Goal: Task Accomplishment & Management: Use online tool/utility

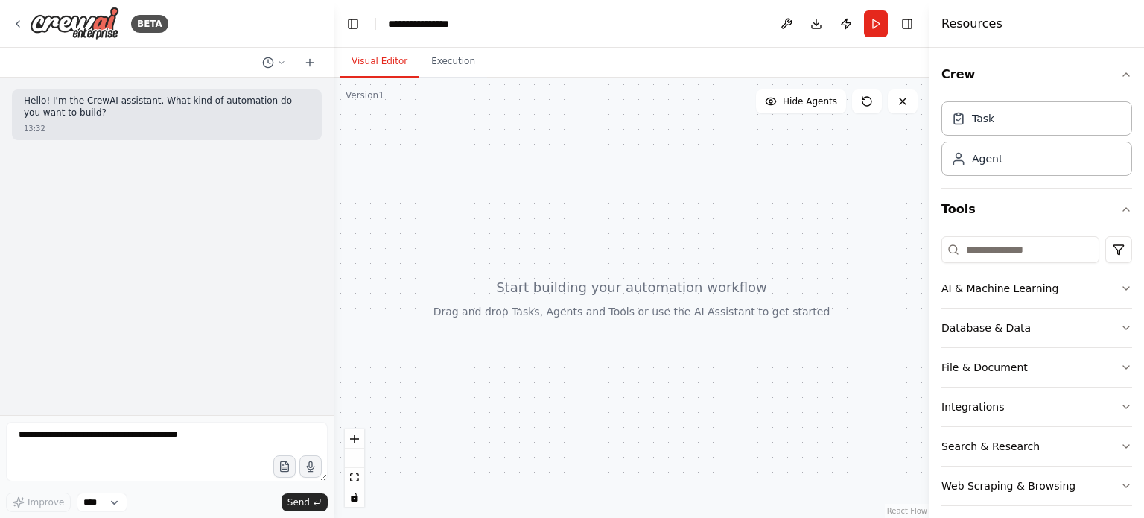
scroll to position [10, 0]
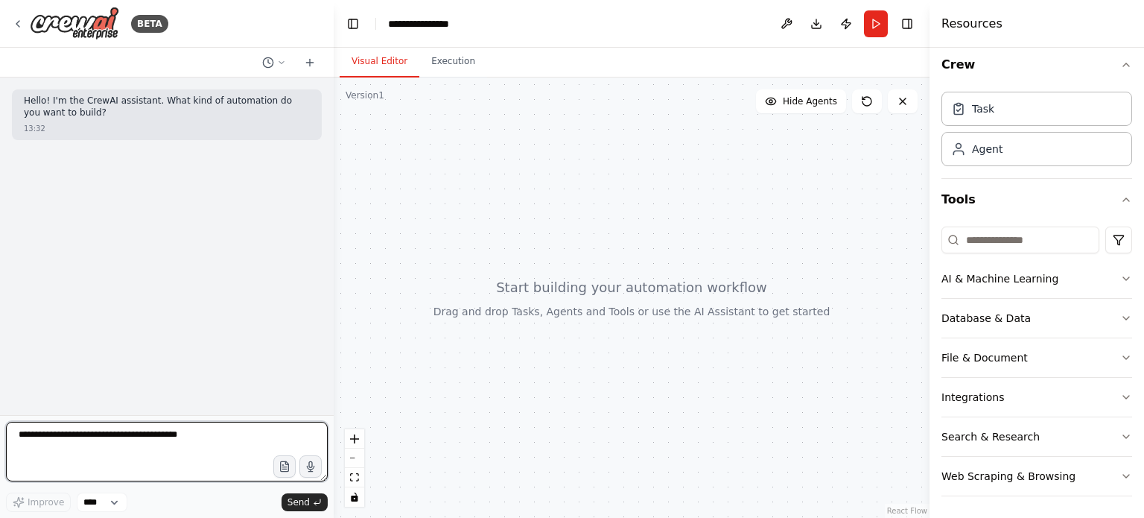
click at [195, 429] on textarea at bounding box center [167, 452] width 322 height 60
type textarea "**********"
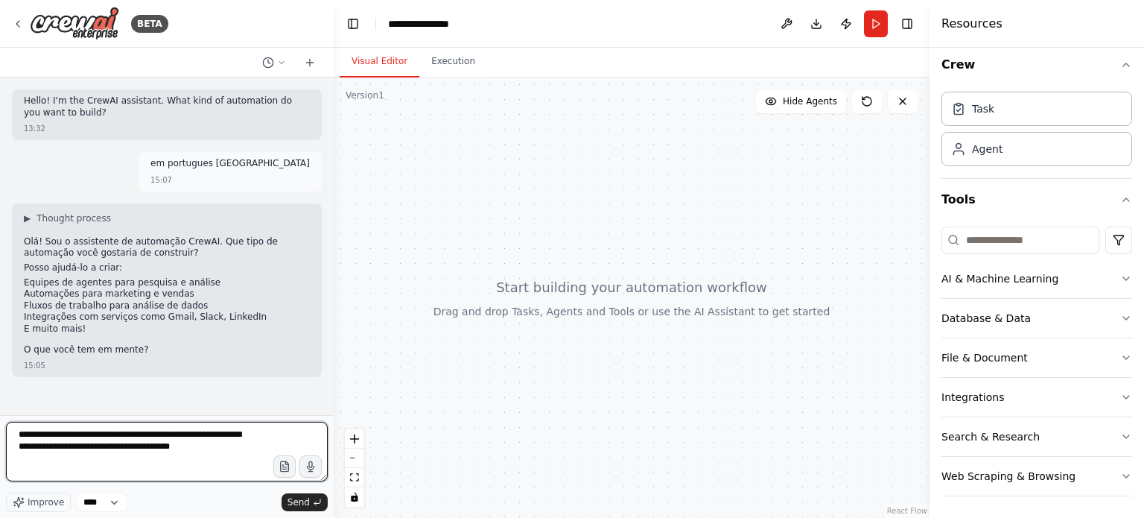
click at [176, 447] on textarea "**********" at bounding box center [167, 452] width 322 height 60
click at [95, 463] on textarea "**********" at bounding box center [167, 452] width 322 height 60
click at [36, 464] on textarea "**********" at bounding box center [167, 452] width 322 height 60
drag, startPoint x: 36, startPoint y: 471, endPoint x: 63, endPoint y: 489, distance: 31.6
click at [40, 474] on textarea "**********" at bounding box center [167, 452] width 322 height 60
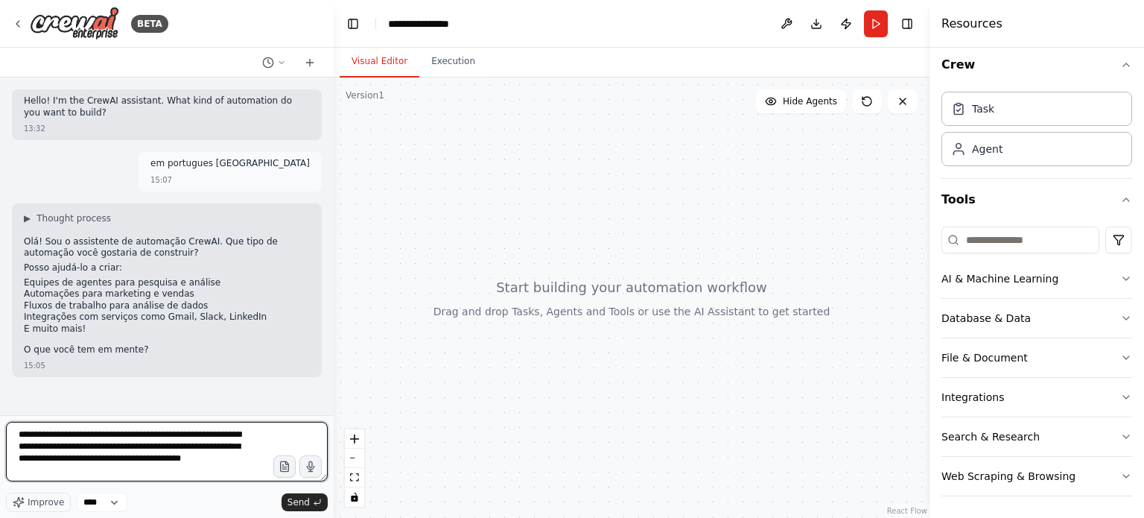
scroll to position [1, 0]
click at [200, 473] on textarea "**********" at bounding box center [167, 452] width 322 height 60
click at [191, 468] on textarea "**********" at bounding box center [167, 452] width 322 height 60
click at [225, 476] on textarea "**********" at bounding box center [167, 452] width 322 height 60
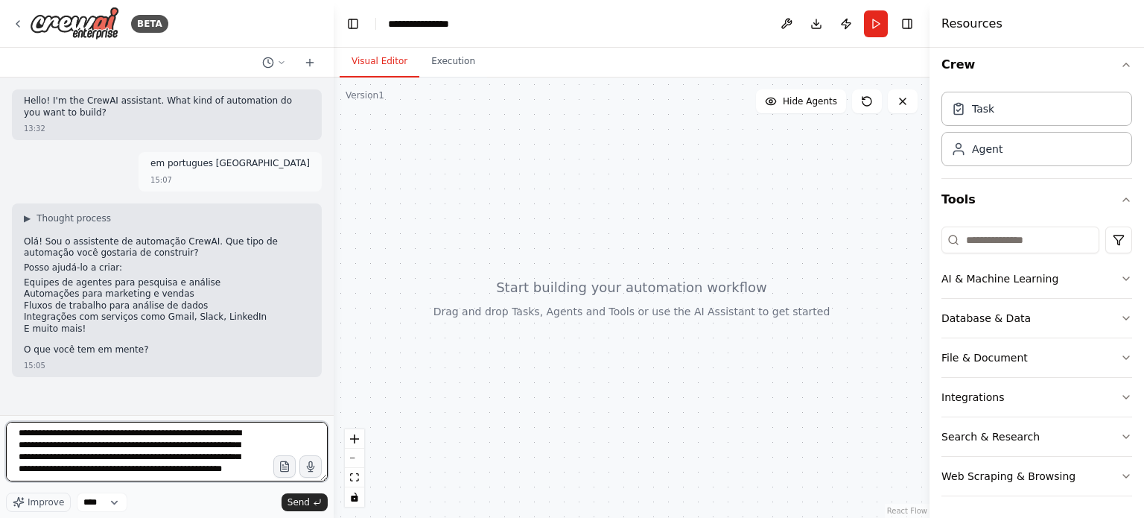
scroll to position [19, 0]
click at [139, 480] on textarea "**********" at bounding box center [167, 452] width 322 height 60
click at [191, 481] on textarea "**********" at bounding box center [167, 452] width 322 height 60
type textarea "**********"
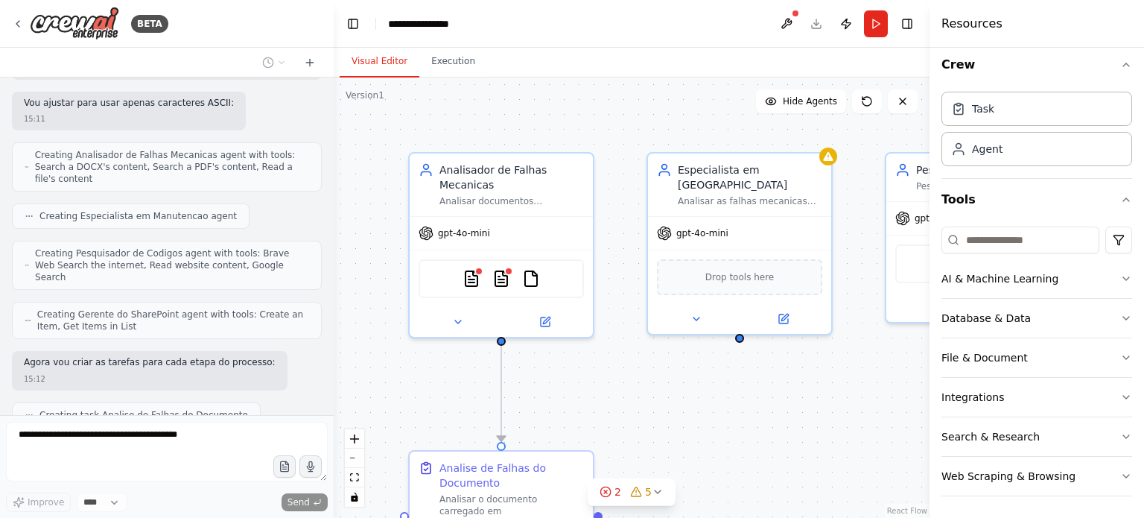
scroll to position [1040, 0]
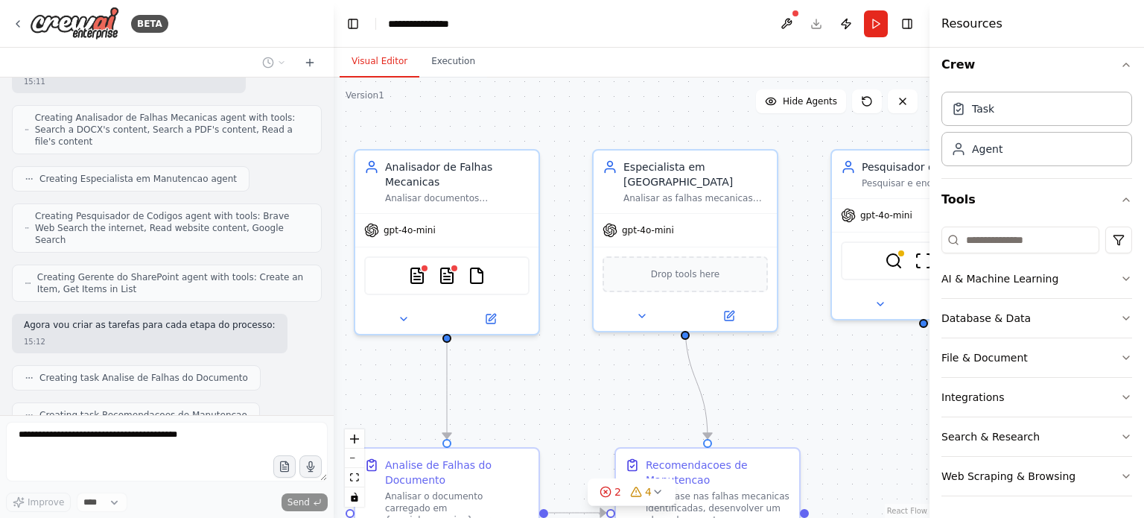
drag, startPoint x: 376, startPoint y: 124, endPoint x: 363, endPoint y: 115, distance: 15.5
click at [363, 115] on div ".deletable-edge-delete-btn { width: 20px; height: 20px; border: 0px solid #ffff…" at bounding box center [632, 297] width 596 height 440
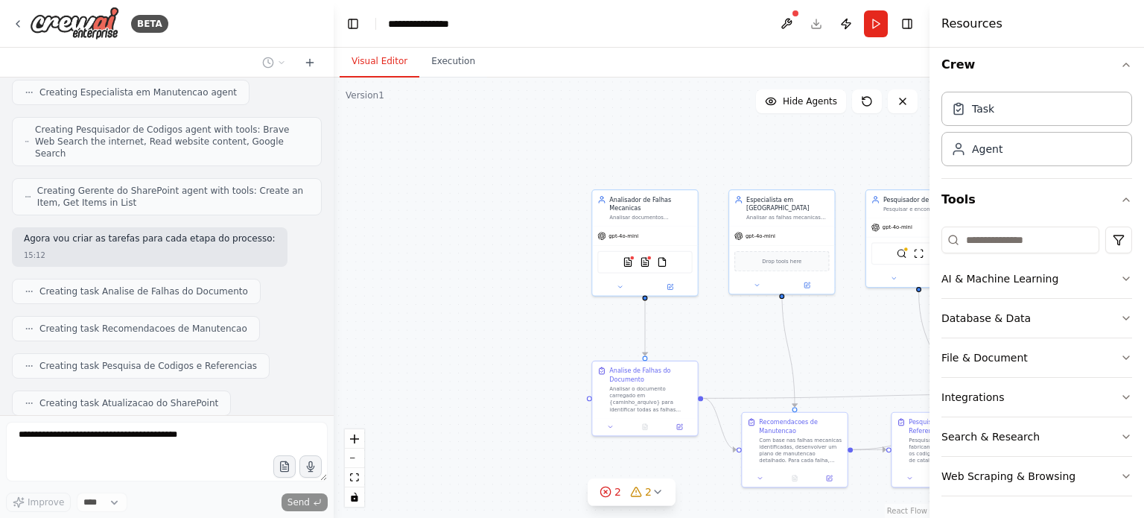
scroll to position [1201, 0]
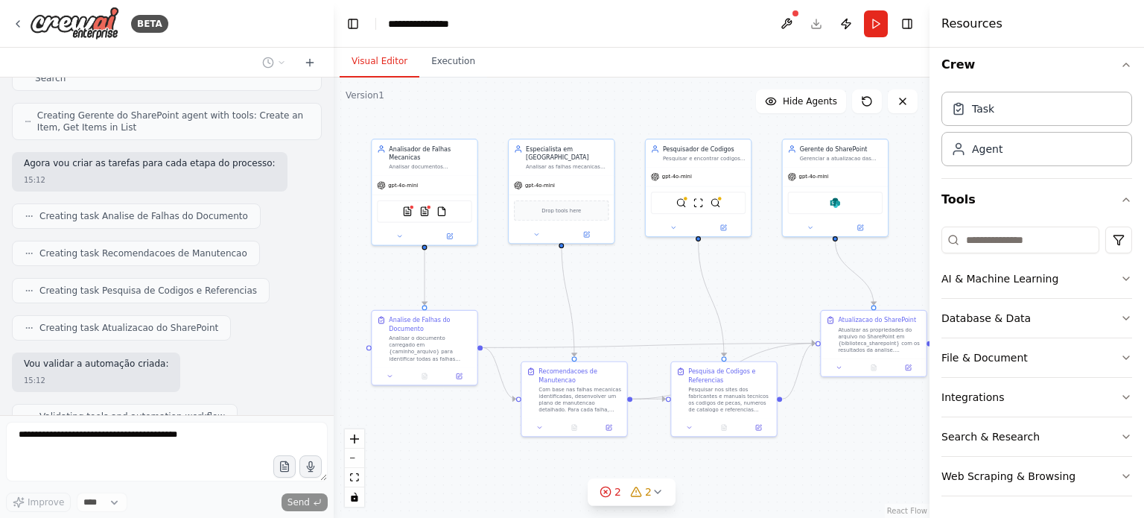
drag, startPoint x: 505, startPoint y: 291, endPoint x: 286, endPoint y: 241, distance: 224.7
click at [286, 241] on div "BETA Hello! I'm the CrewAI assistant. What kind of automation do you want to bu…" at bounding box center [572, 259] width 1144 height 518
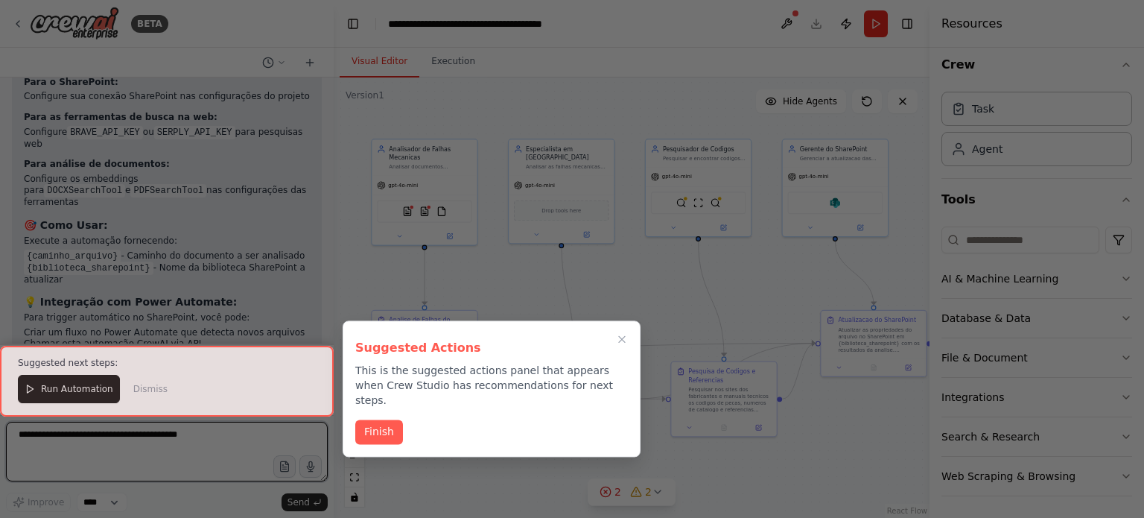
scroll to position [1965, 0]
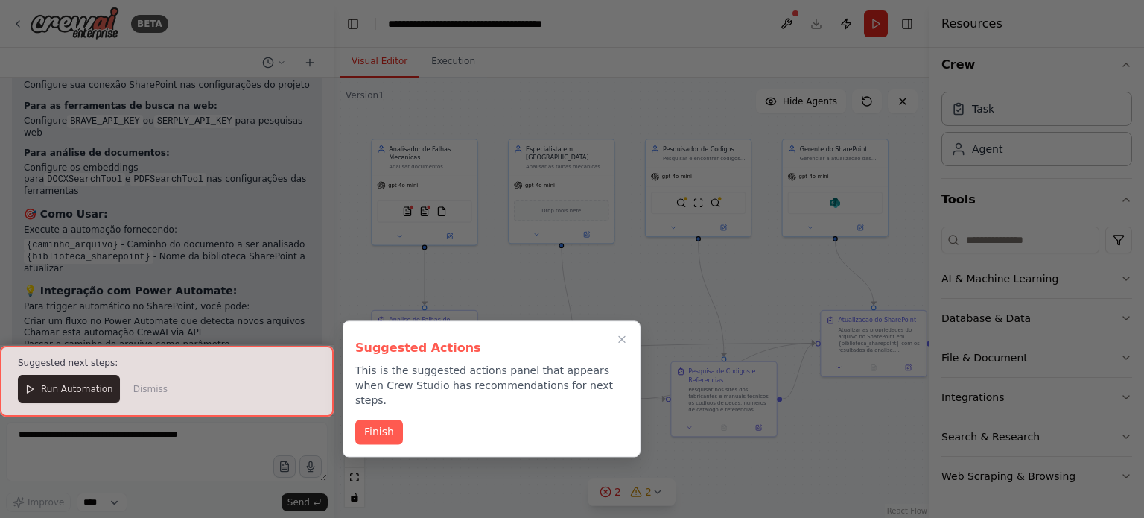
click at [381, 419] on button "Finish" at bounding box center [379, 431] width 48 height 25
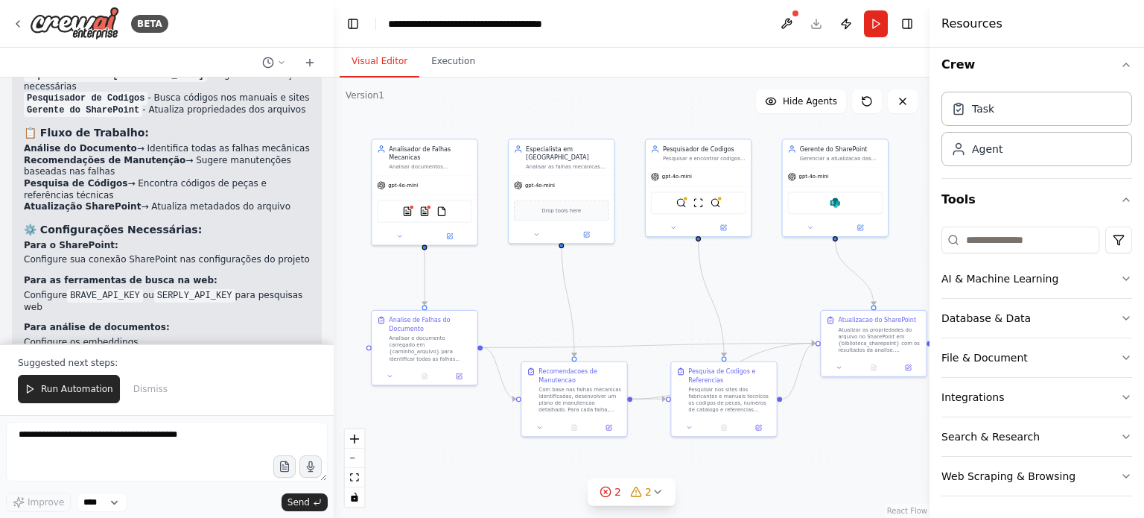
scroll to position [1816, 0]
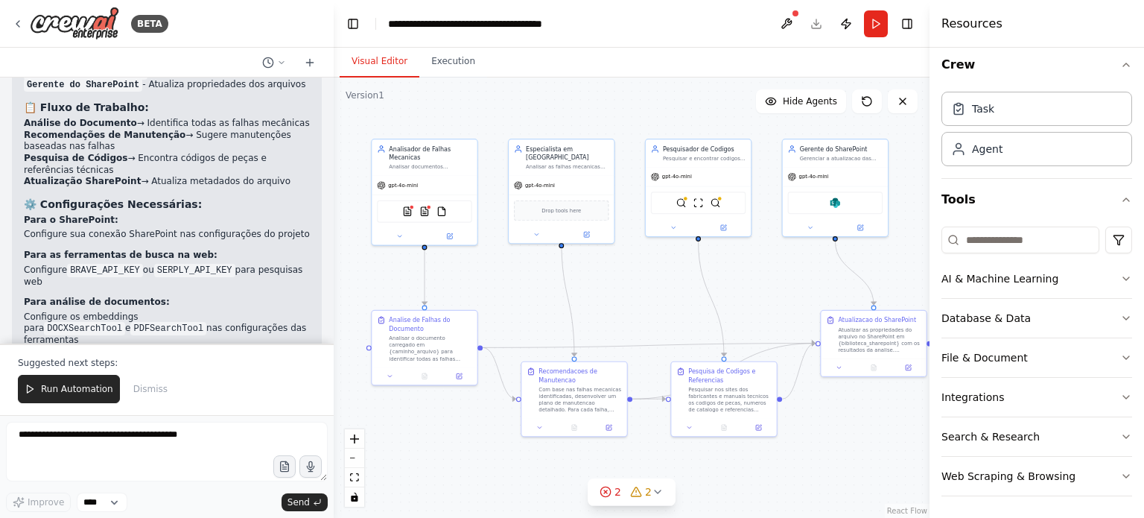
click at [106, 264] on code "BRAVE_API_KEY" at bounding box center [105, 270] width 76 height 13
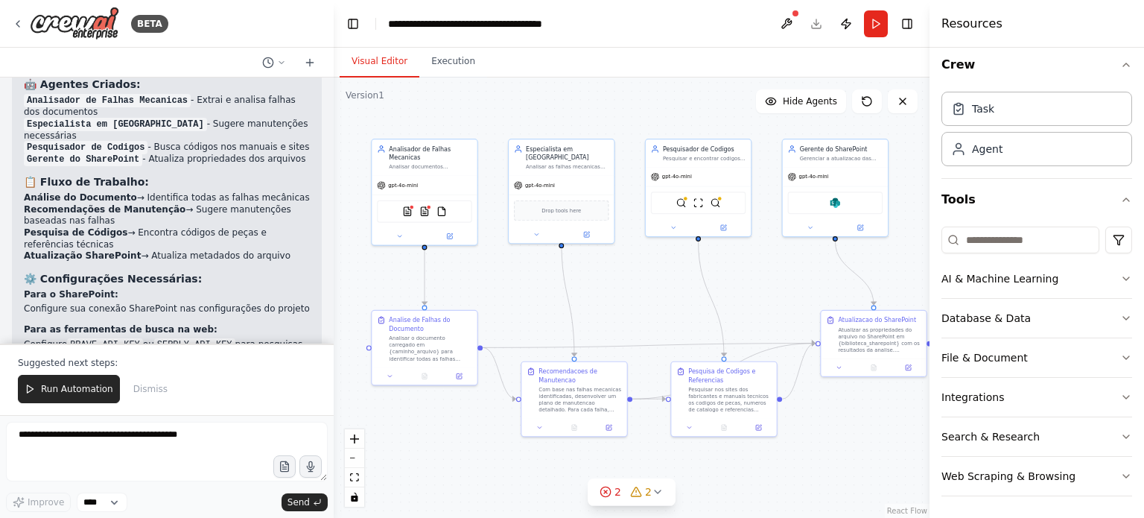
scroll to position [1965, 0]
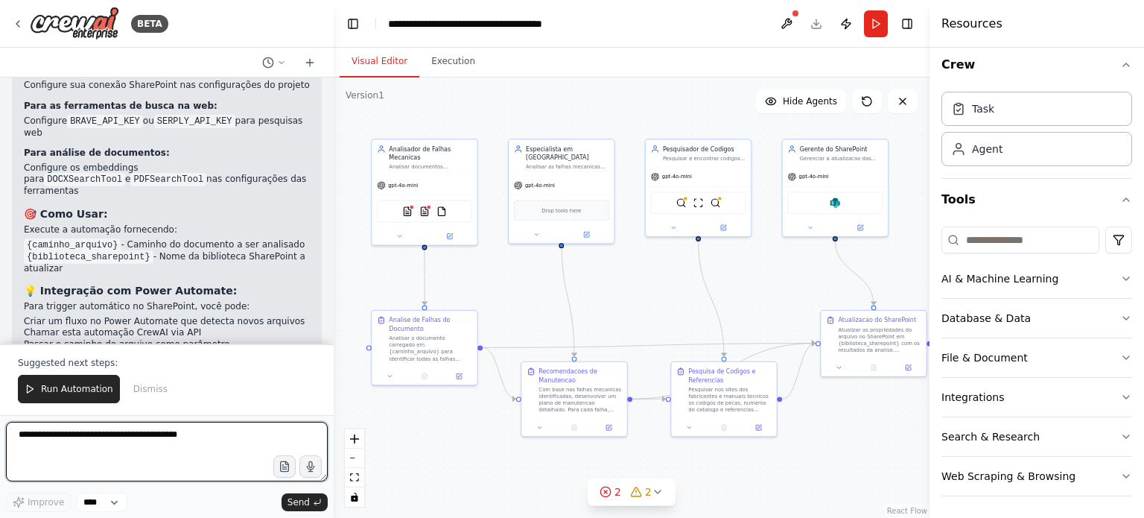
click at [92, 454] on textarea at bounding box center [167, 452] width 322 height 60
type textarea "**********"
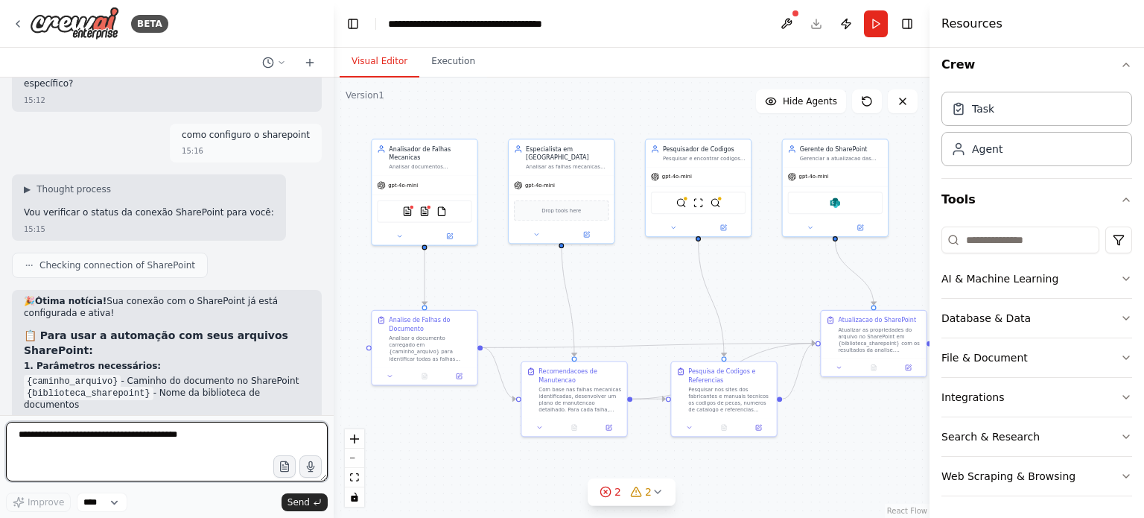
scroll to position [2311, 0]
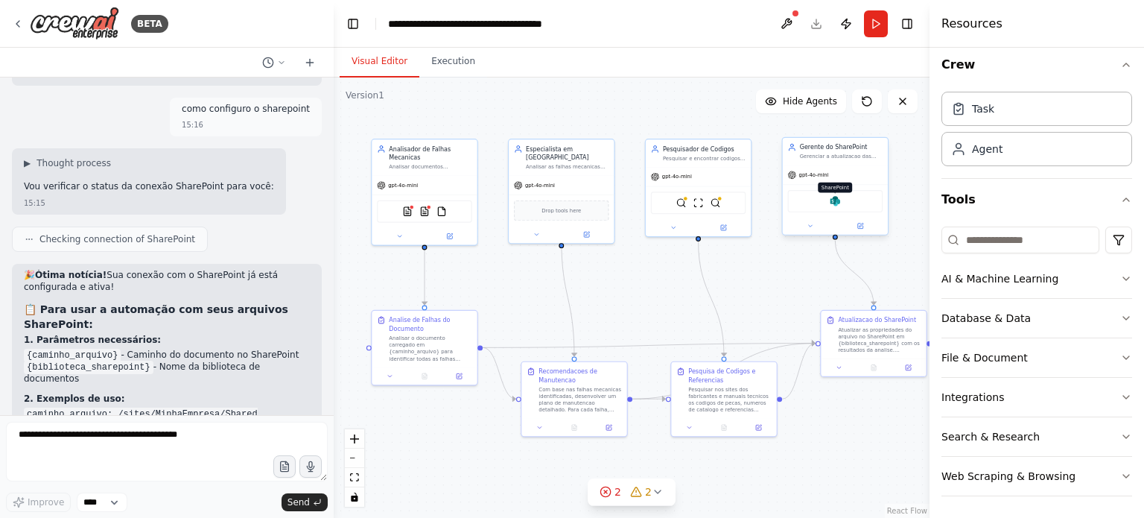
click at [833, 205] on img at bounding box center [835, 201] width 10 height 10
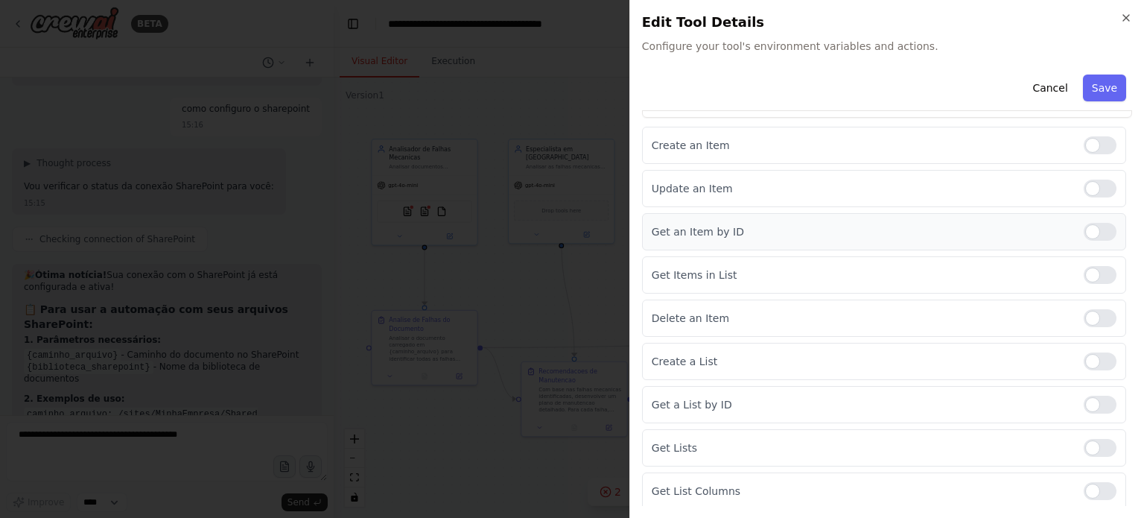
scroll to position [0, 0]
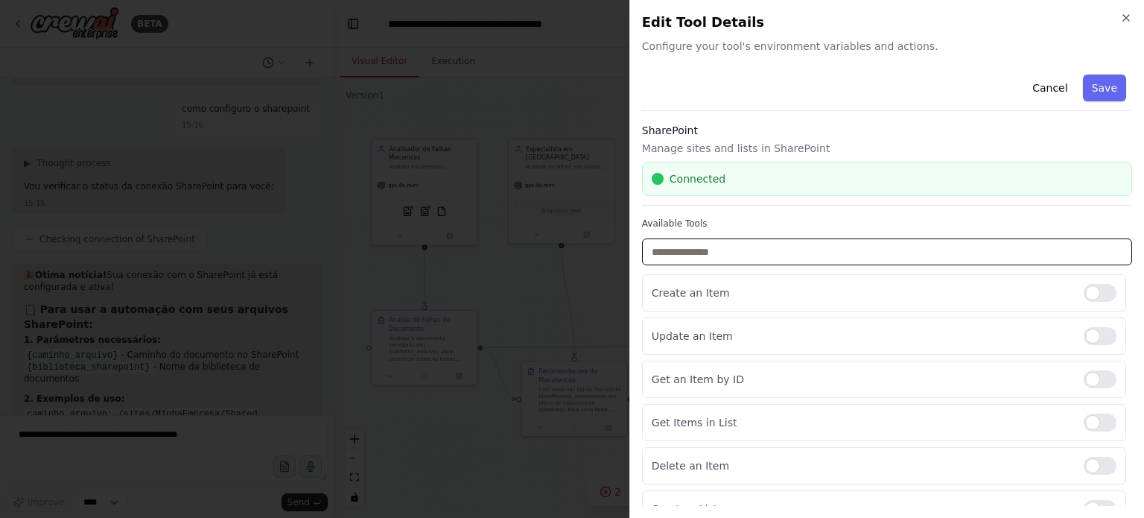
click at [725, 254] on input "text" at bounding box center [887, 251] width 490 height 27
click at [718, 174] on span "Connected" at bounding box center [697, 178] width 56 height 15
click at [1124, 14] on icon "button" at bounding box center [1126, 18] width 12 height 12
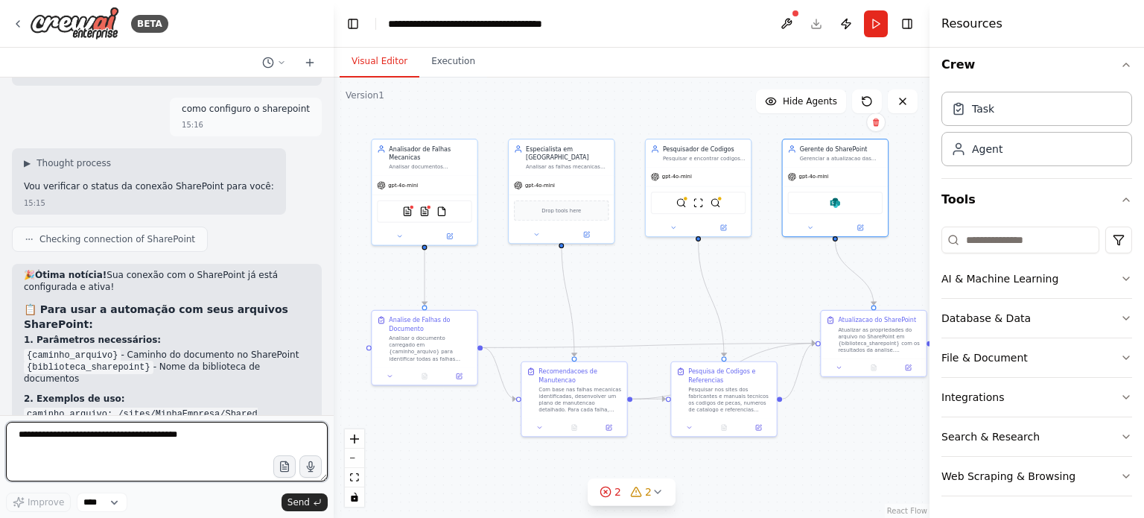
click at [206, 445] on textarea at bounding box center [167, 452] width 322 height 60
paste textarea "**********"
type textarea "**********"
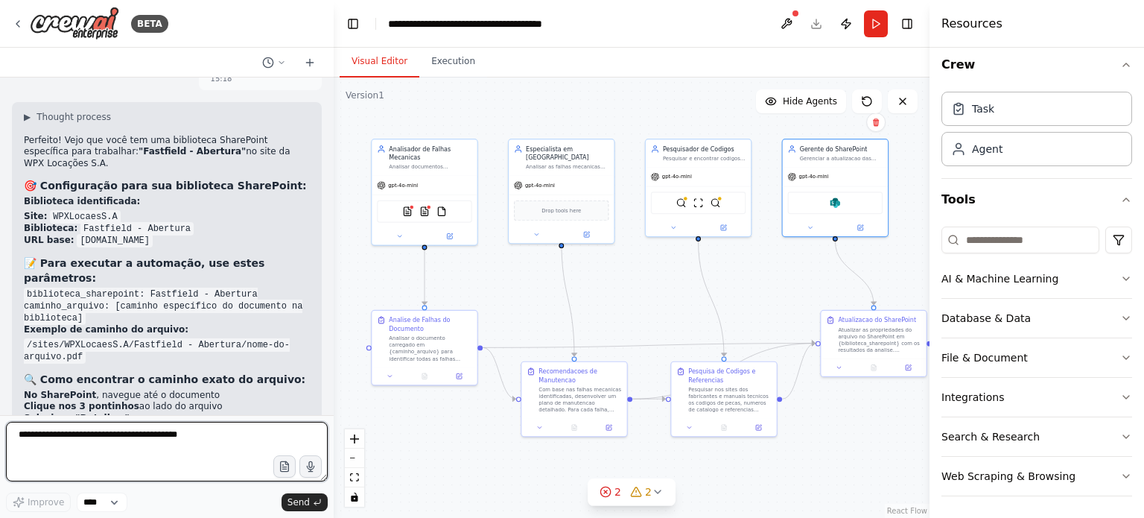
scroll to position [3096, 0]
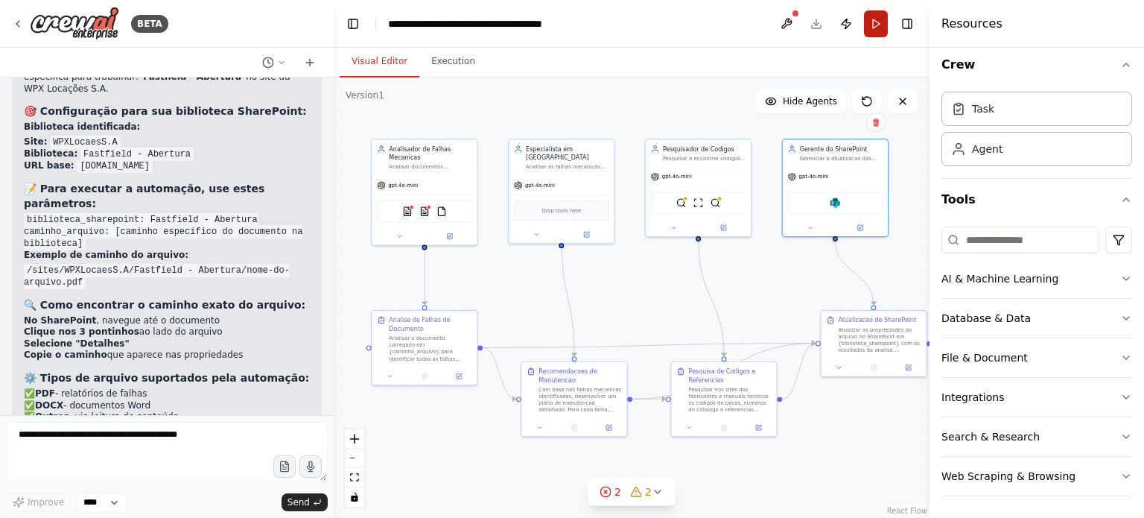
click at [881, 24] on button "Run" at bounding box center [876, 23] width 24 height 27
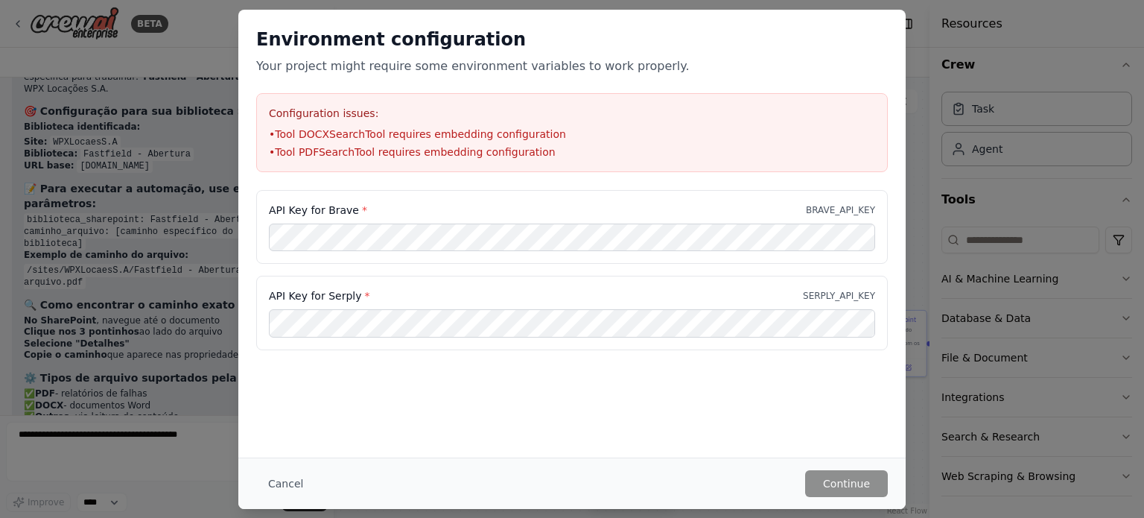
click at [422, 222] on div "API Key for Brave * BRAVE_API_KEY" at bounding box center [572, 227] width 632 height 74
click at [517, 192] on div "API Key for Brave * BRAVE_API_KEY" at bounding box center [572, 227] width 632 height 74
click at [267, 483] on button "Cancel" at bounding box center [285, 483] width 59 height 27
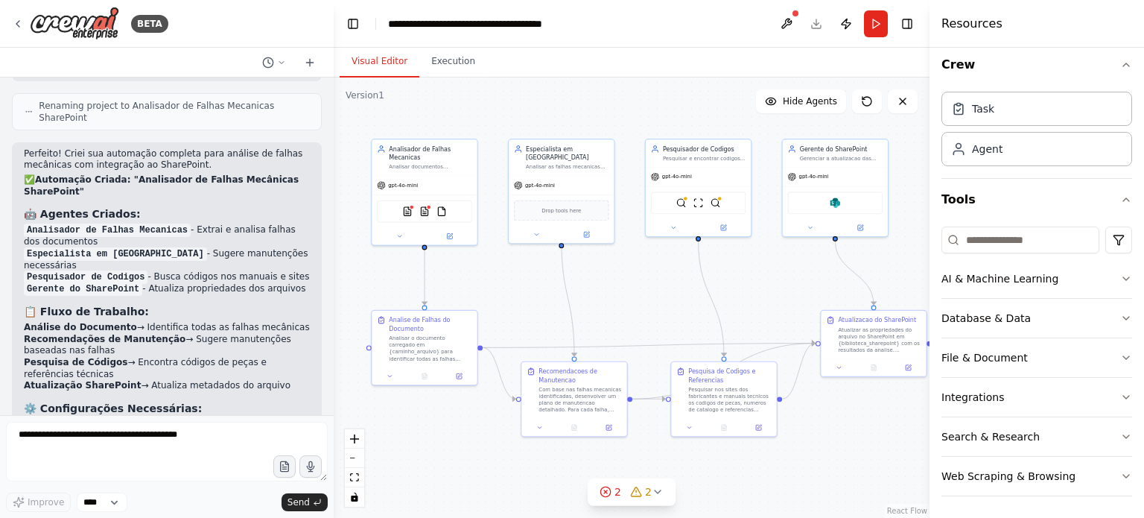
scroll to position [1638, 0]
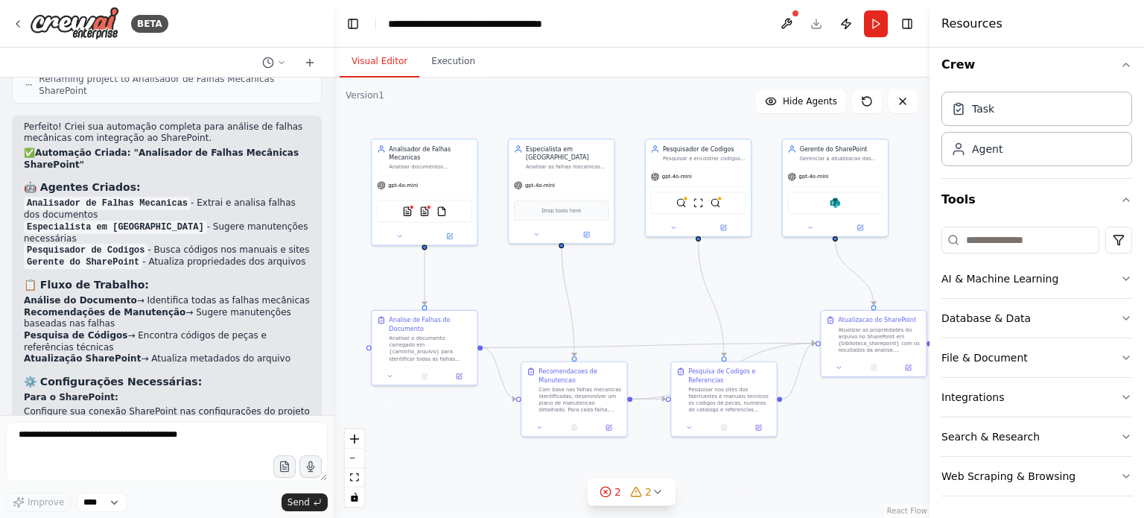
drag, startPoint x: 24, startPoint y: 340, endPoint x: 287, endPoint y: 354, distance: 264.0
click at [287, 354] on div "Perfeito! Criei sua automação completa para análise de falhas mecânicas com int…" at bounding box center [167, 399] width 286 height 556
copy div "Para as ferramentas de busca na web: Configure BRAVE_API_KEY ou SERPLY_API_KEY …"
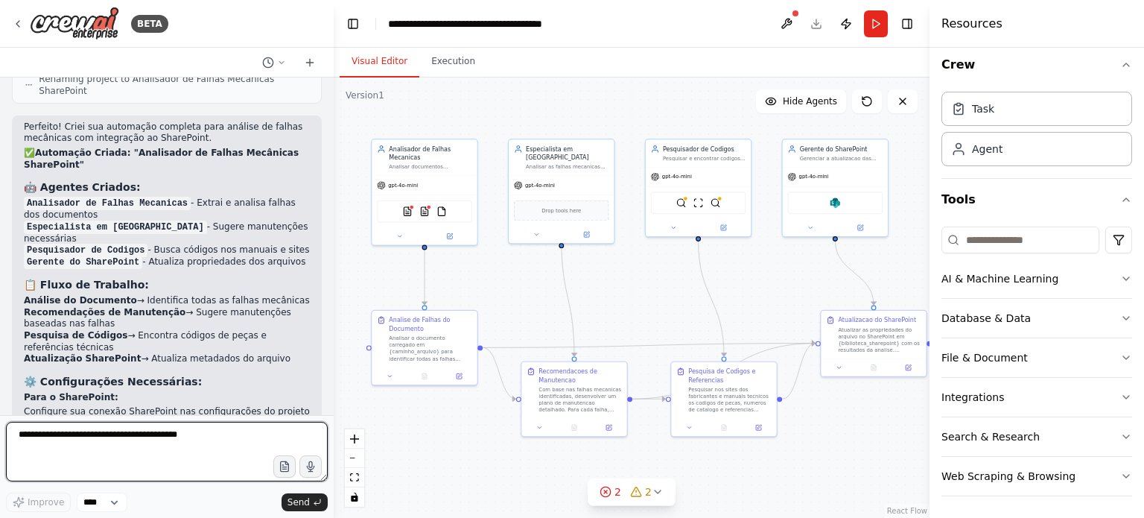
click at [158, 451] on textarea at bounding box center [167, 452] width 322 height 60
paste textarea "**********"
type textarea "**********"
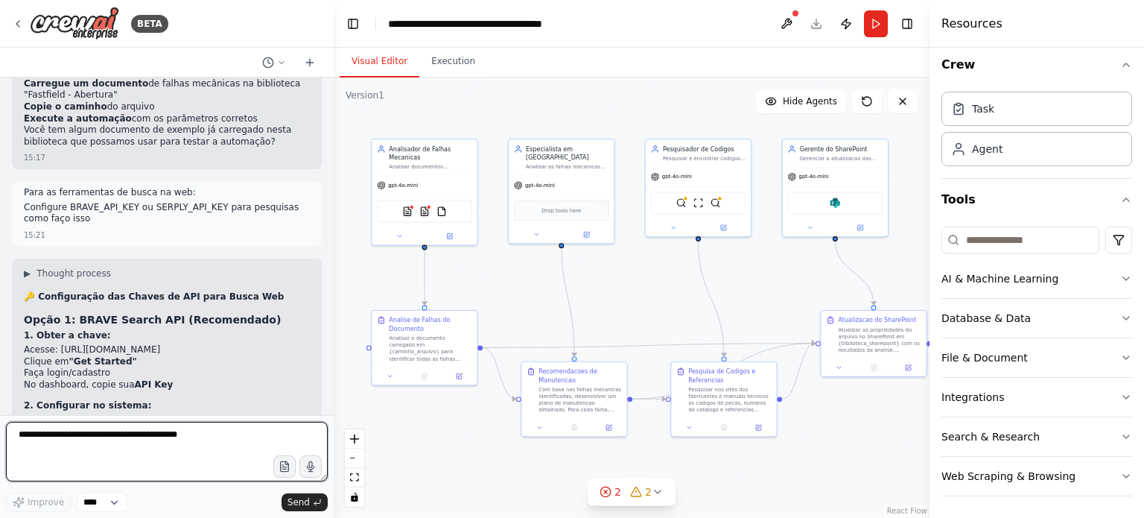
scroll to position [3469, 0]
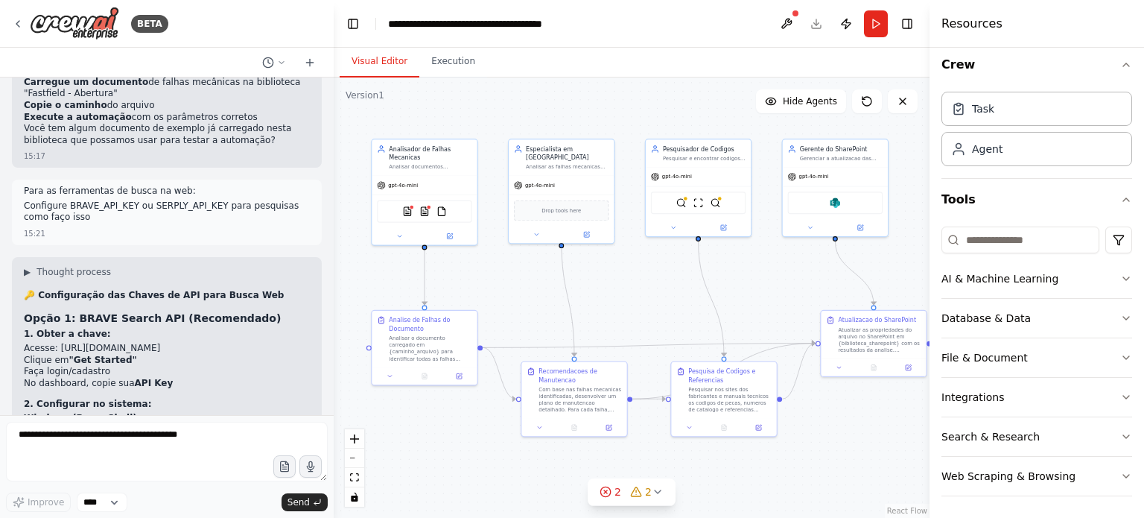
drag, startPoint x: 55, startPoint y: 214, endPoint x: 197, endPoint y: 205, distance: 141.8
copy li "[URL][DOMAIN_NAME]"
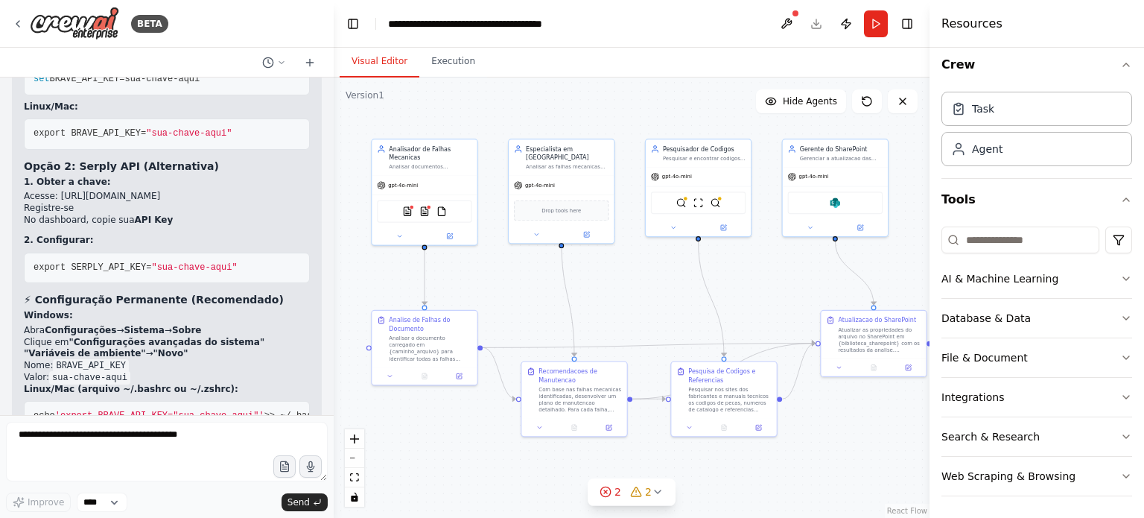
scroll to position [3767, 0]
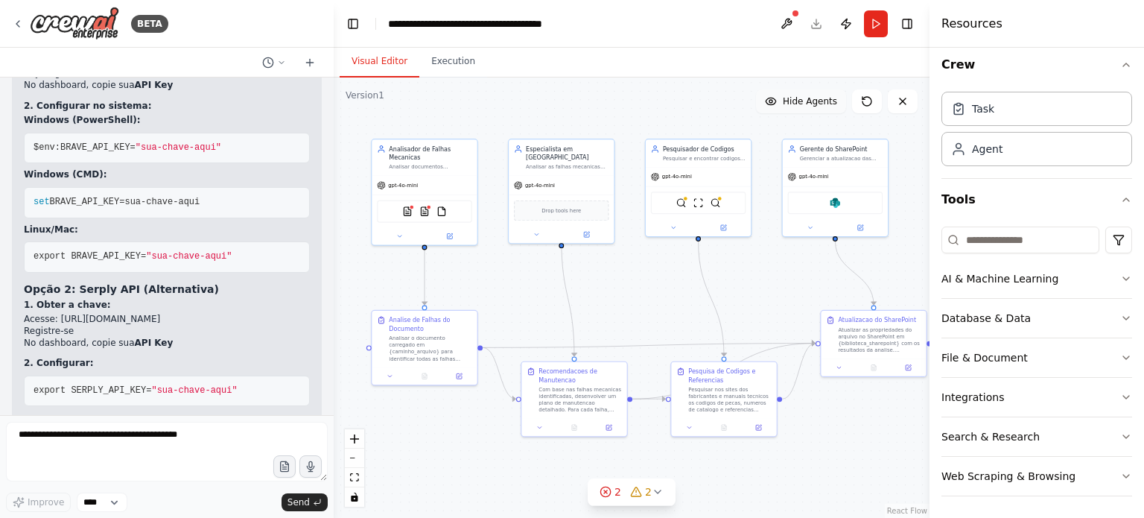
click at [789, 106] on span "Hide Agents" at bounding box center [810, 101] width 54 height 12
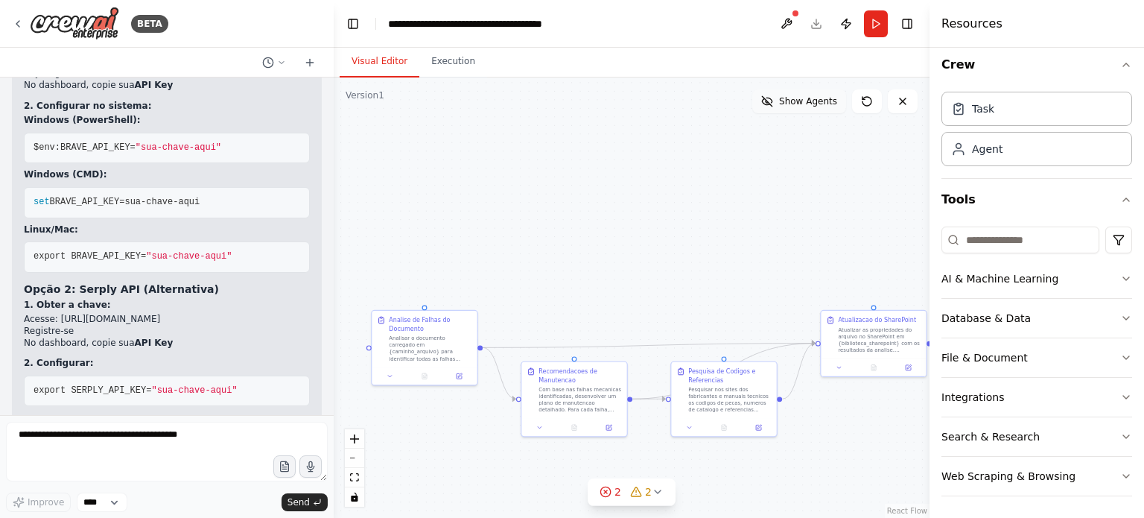
click at [789, 106] on span "Show Agents" at bounding box center [808, 101] width 58 height 12
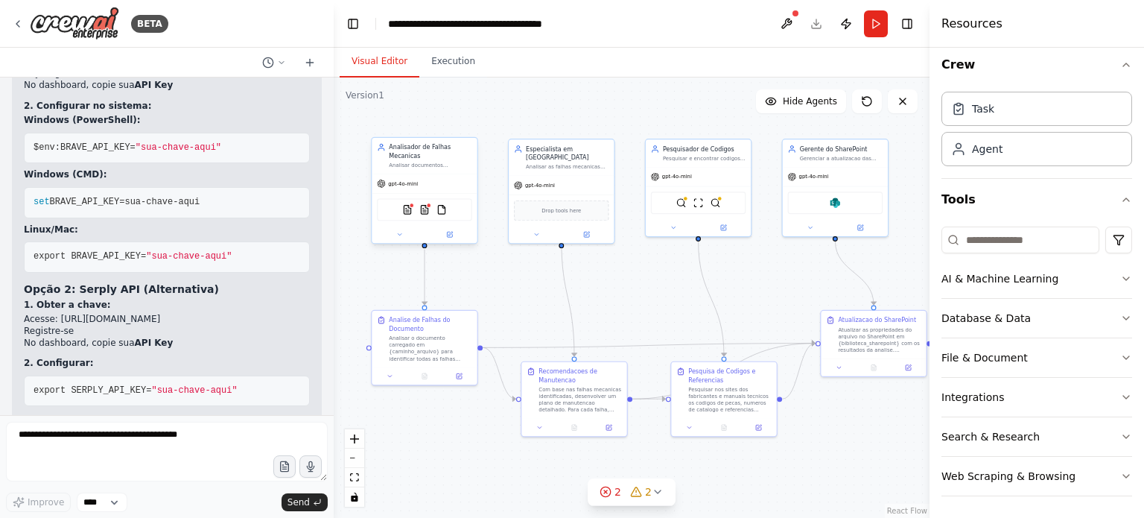
click at [436, 188] on div "gpt-4o-mini" at bounding box center [424, 183] width 105 height 19
click at [407, 213] on img at bounding box center [407, 210] width 10 height 10
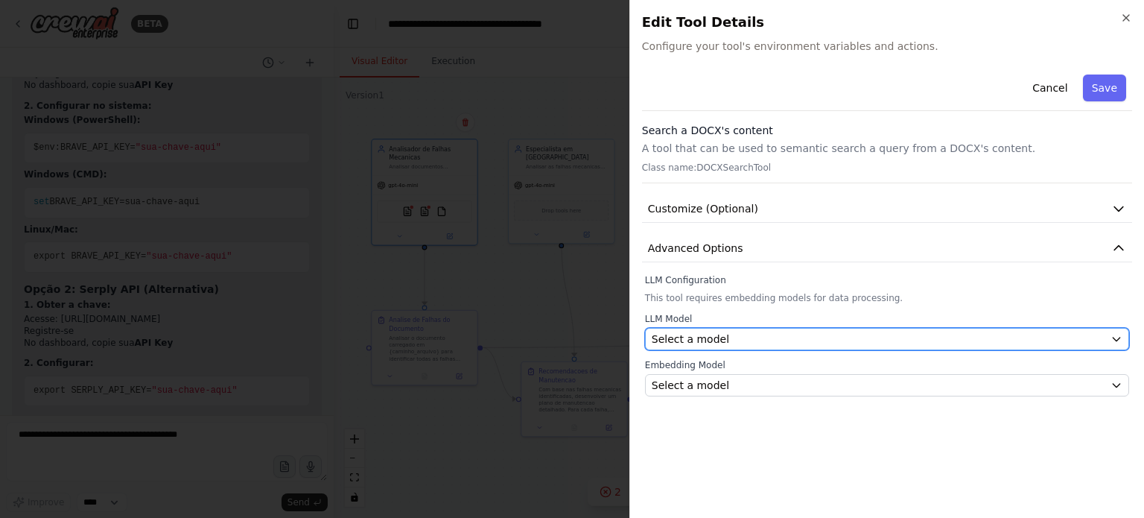
click at [978, 337] on div "Select a model" at bounding box center [878, 338] width 453 height 15
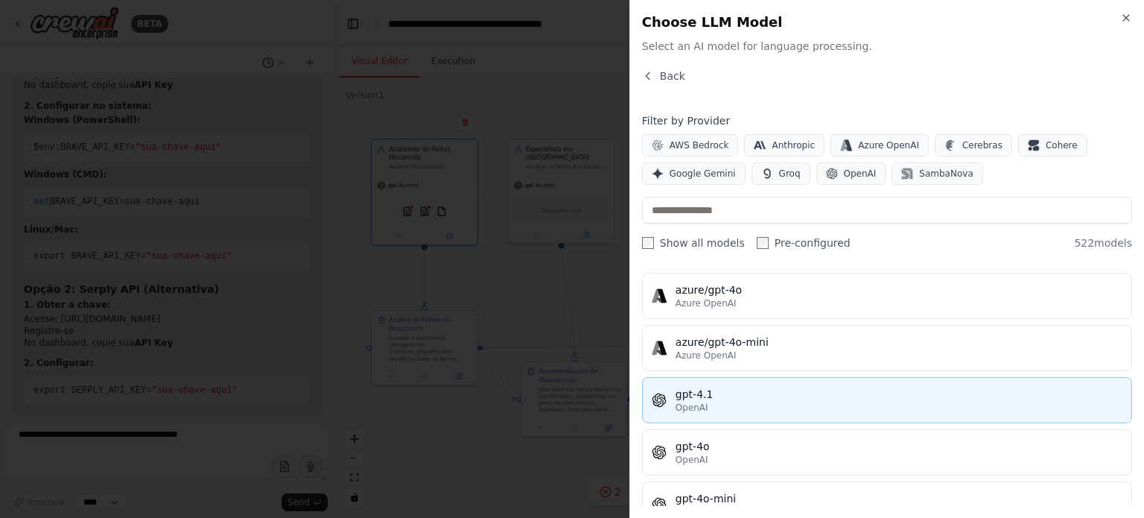
scroll to position [223, 0]
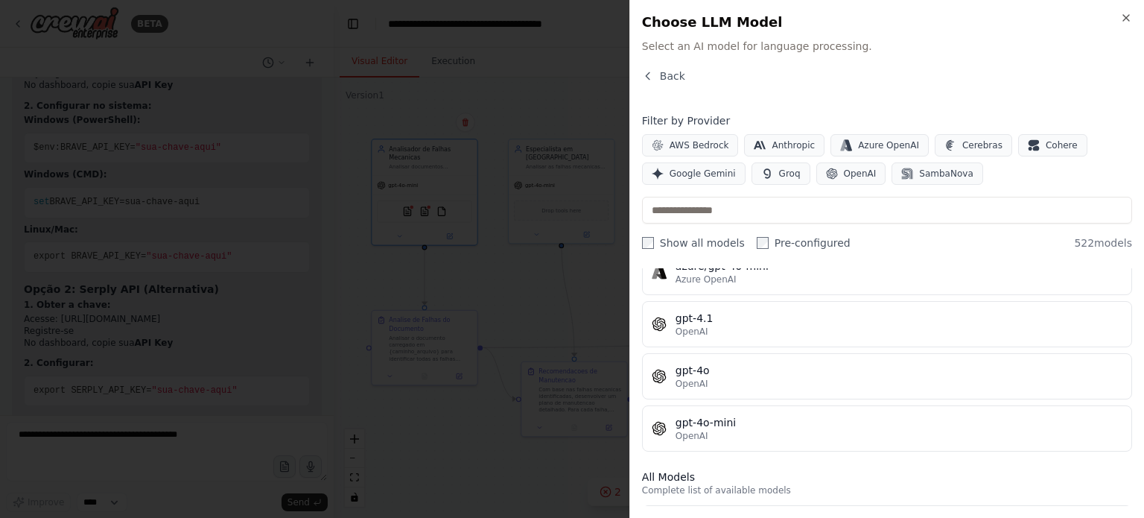
click at [825, 328] on div "OpenAI" at bounding box center [898, 331] width 447 height 12
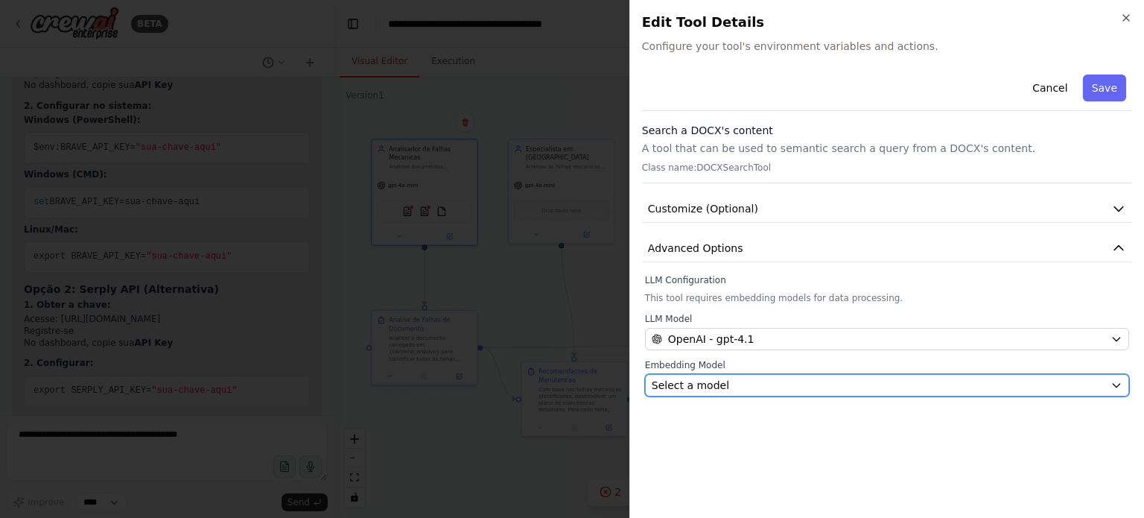
click at [797, 386] on div "Select a model" at bounding box center [878, 385] width 453 height 15
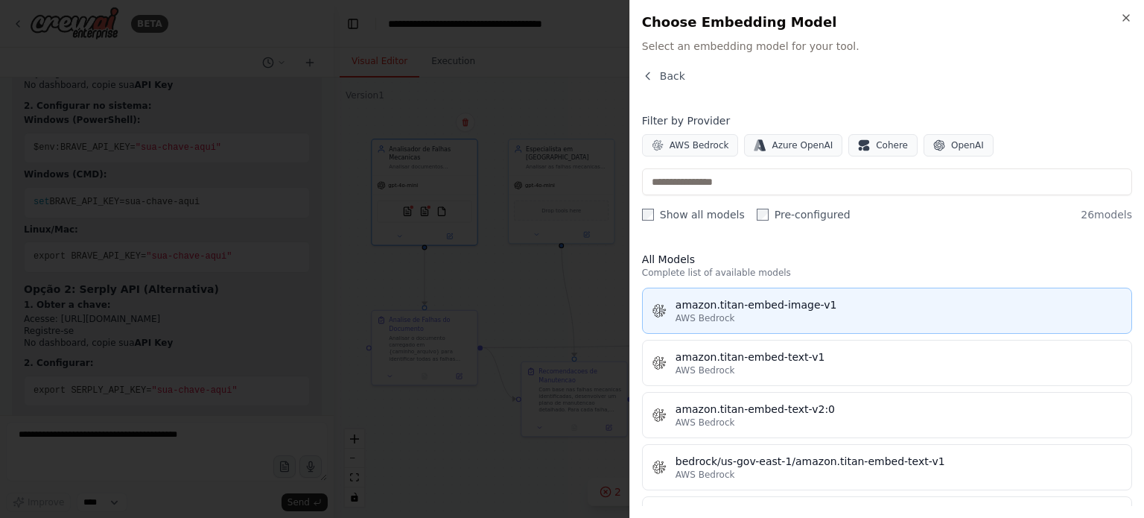
click at [785, 327] on button "amazon.titan-embed-image-v1 AWS Bedrock" at bounding box center [887, 310] width 490 height 46
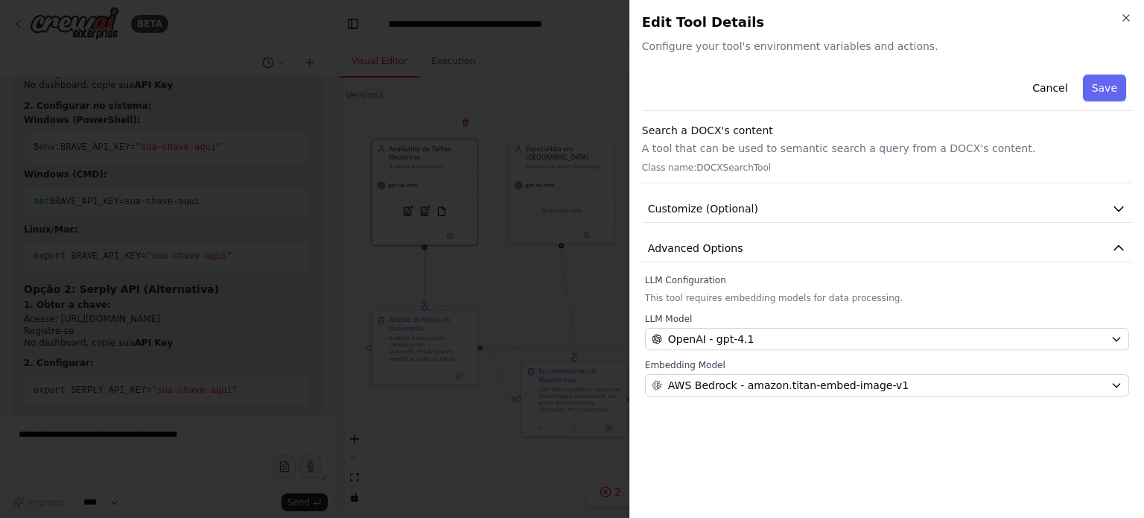
click at [1102, 101] on div "Cancel Save" at bounding box center [887, 90] width 490 height 42
click at [1104, 95] on button "Save" at bounding box center [1104, 87] width 43 height 27
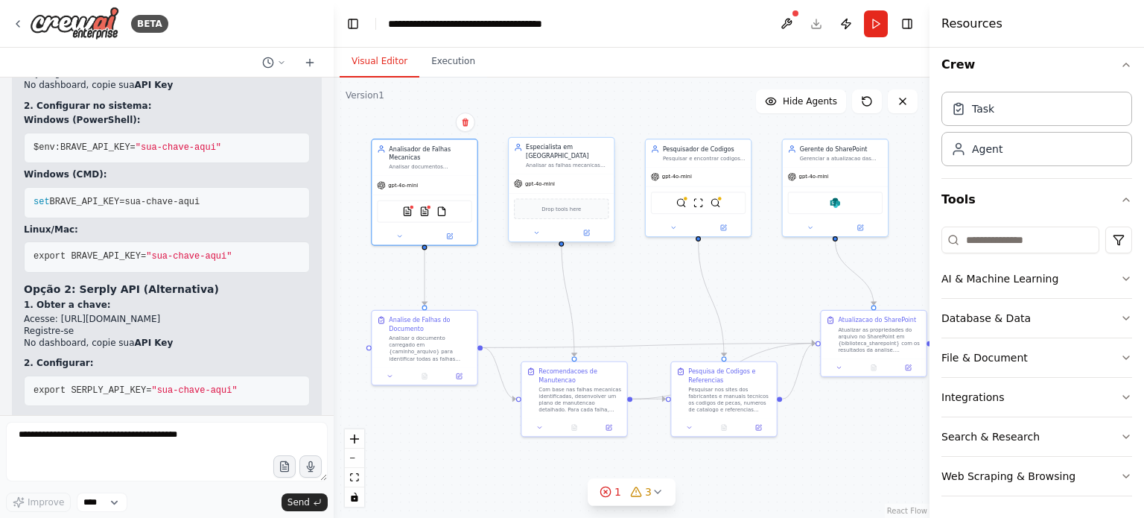
click at [581, 208] on div "Drop tools here" at bounding box center [561, 208] width 95 height 21
drag, startPoint x: 594, startPoint y: 208, endPoint x: 599, endPoint y: 137, distance: 71.0
click at [595, 209] on div "Drop tools here" at bounding box center [561, 208] width 95 height 21
click at [679, 199] on img at bounding box center [681, 201] width 10 height 10
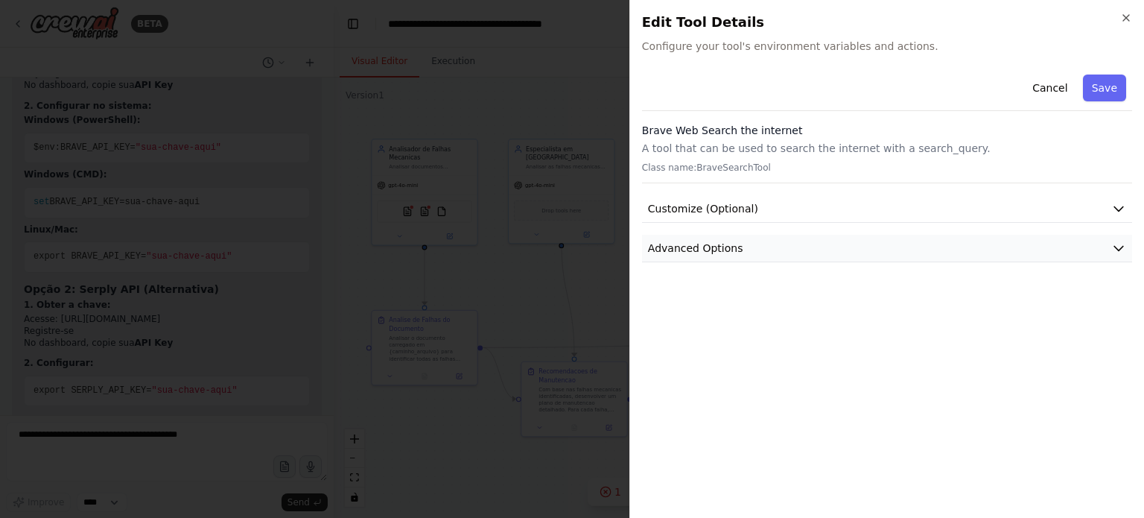
click at [699, 241] on span "Advanced Options" at bounding box center [695, 248] width 95 height 15
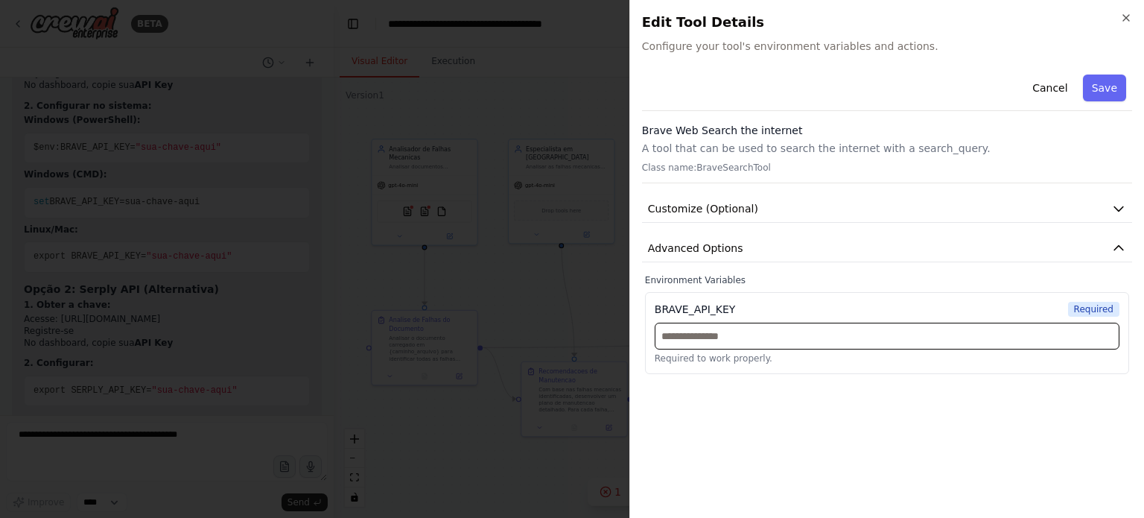
click at [697, 339] on input "text" at bounding box center [887, 335] width 465 height 27
click at [1117, 25] on h2 "Edit Tool Details" at bounding box center [887, 22] width 490 height 21
drag, startPoint x: 1136, startPoint y: 5, endPoint x: 1129, endPoint y: 10, distance: 8.1
click at [1133, 7] on div "Close Edit Tool Details Configure your tool's environment variables and actions…" at bounding box center [886, 259] width 515 height 518
click at [1124, 21] on icon "button" at bounding box center [1126, 18] width 12 height 12
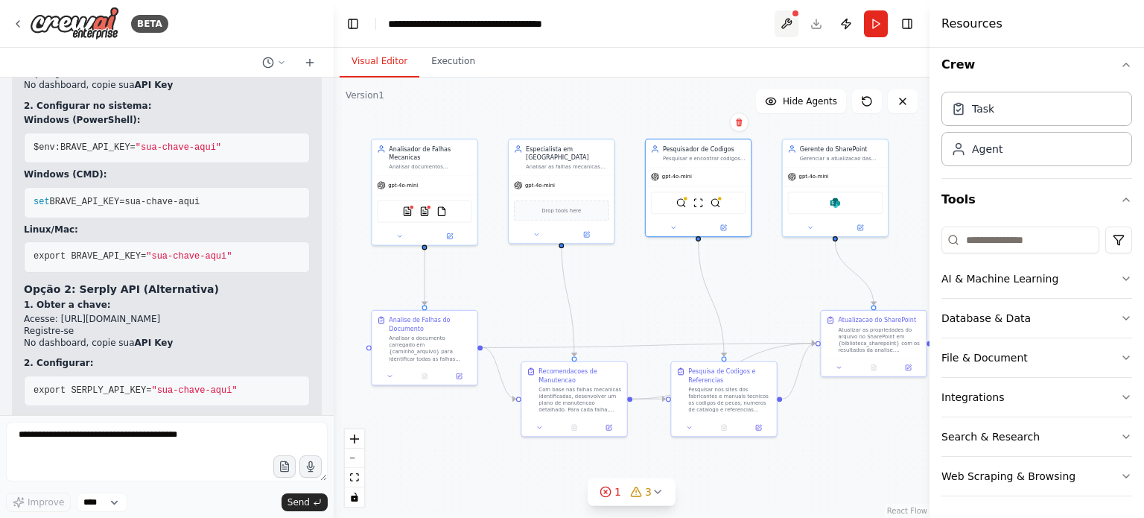
click at [785, 30] on button at bounding box center [786, 23] width 24 height 27
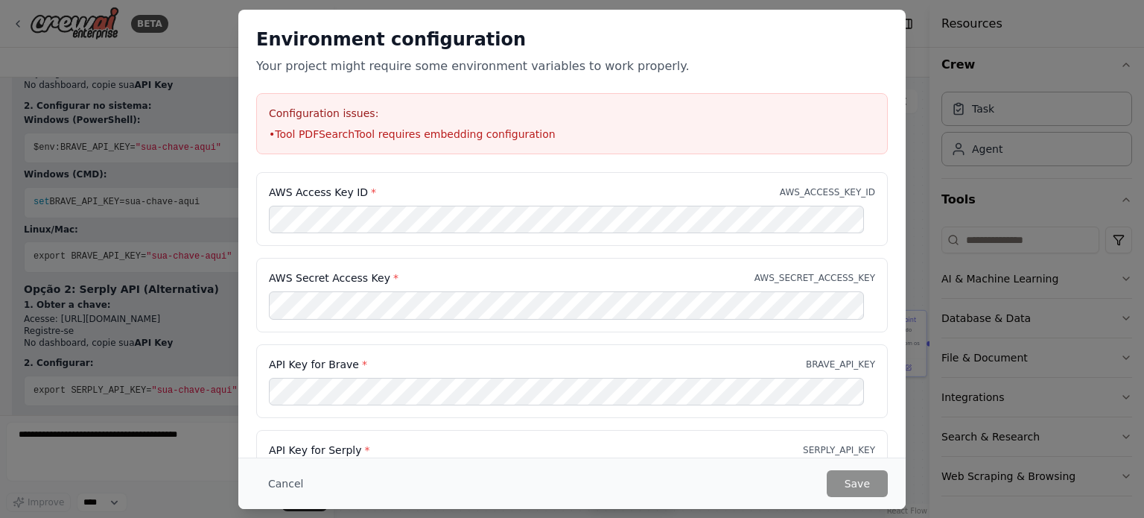
click at [790, 15] on div "Environment configuration Your project might require some environment variables…" at bounding box center [571, 91] width 667 height 162
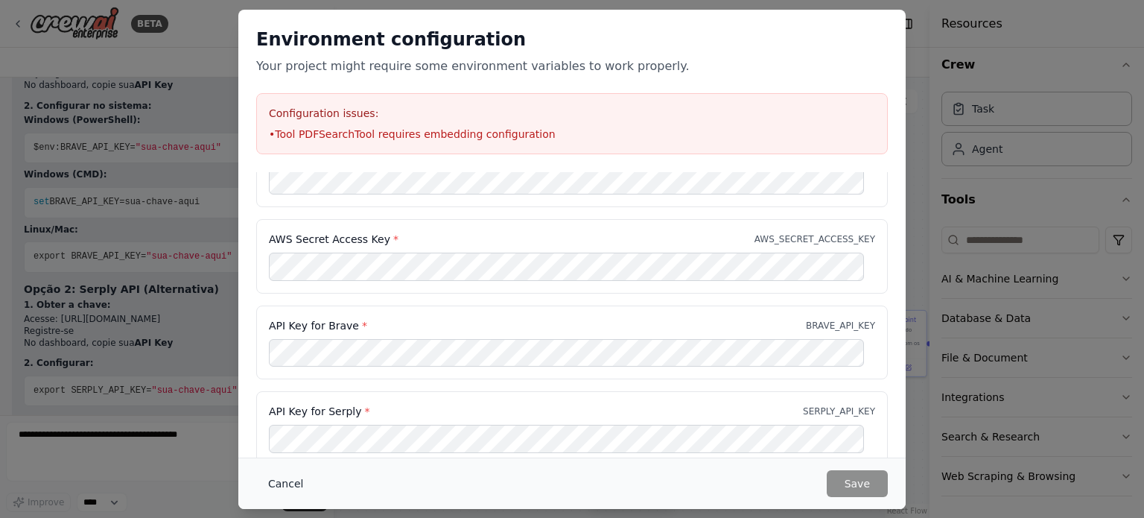
click at [283, 496] on button "Cancel" at bounding box center [285, 483] width 59 height 27
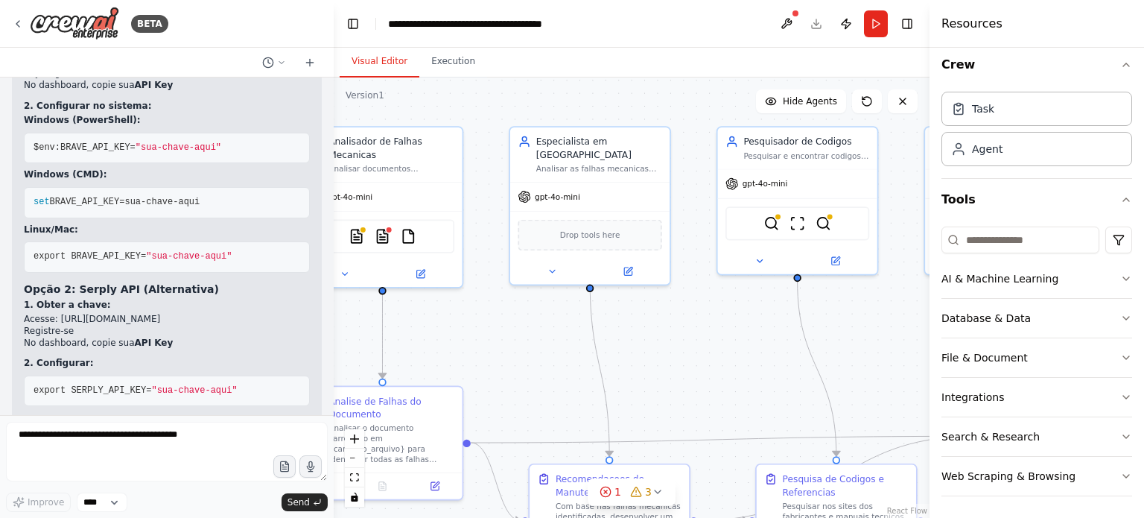
drag, startPoint x: 533, startPoint y: 224, endPoint x: 678, endPoint y: 315, distance: 170.7
click at [678, 315] on div ".deletable-edge-delete-btn { width: 20px; height: 20px; border: 0px solid #ffff…" at bounding box center [632, 297] width 596 height 440
click at [377, 241] on img at bounding box center [379, 234] width 16 height 16
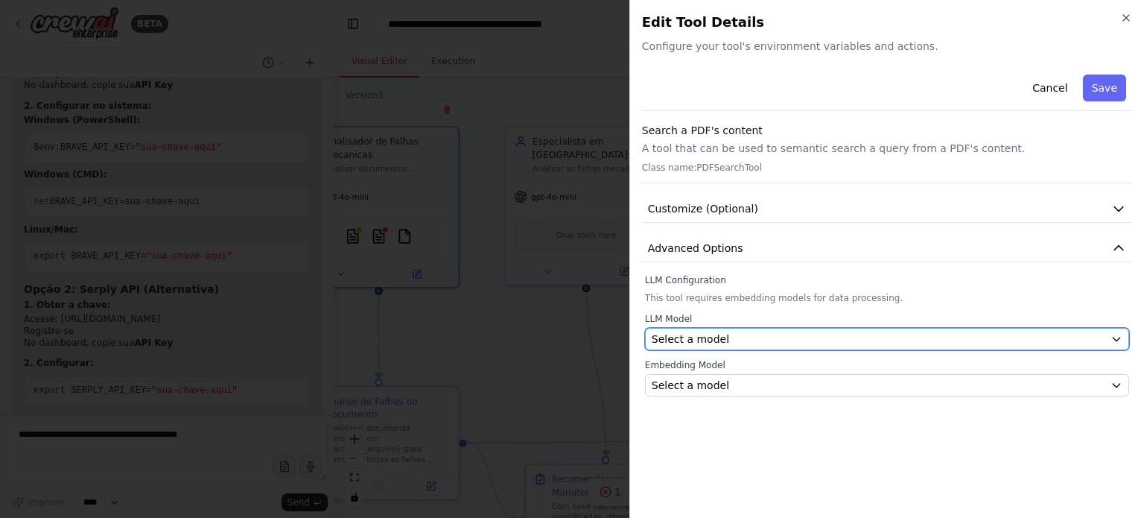
click at [742, 333] on div "Select a model" at bounding box center [878, 338] width 453 height 15
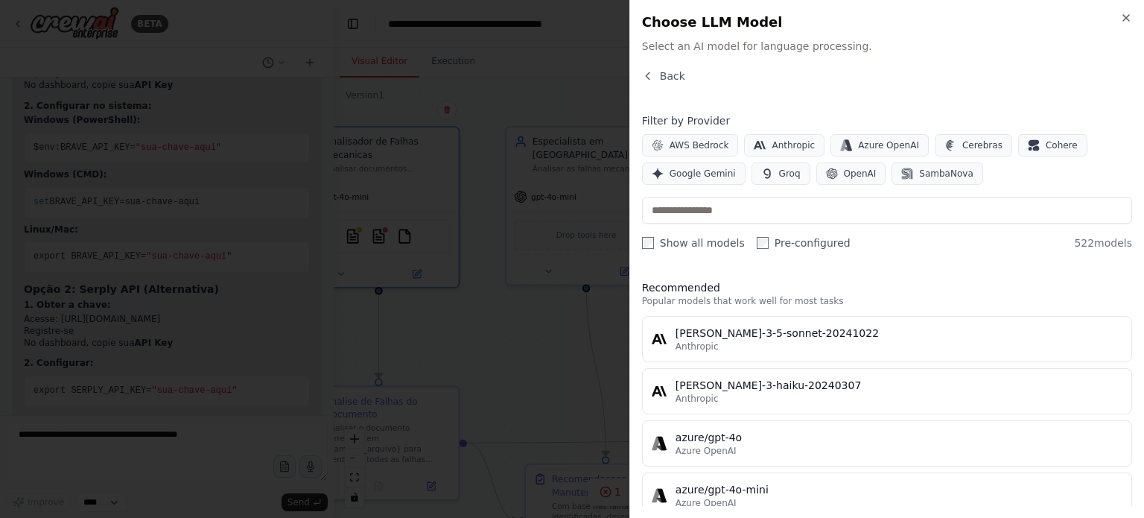
scroll to position [223, 0]
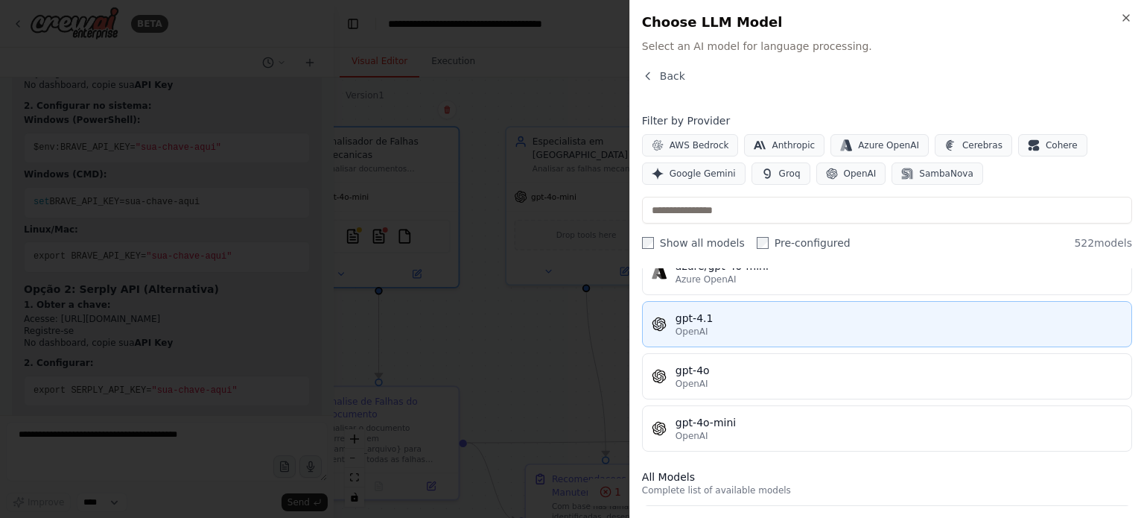
click at [748, 329] on div "OpenAI" at bounding box center [898, 331] width 447 height 12
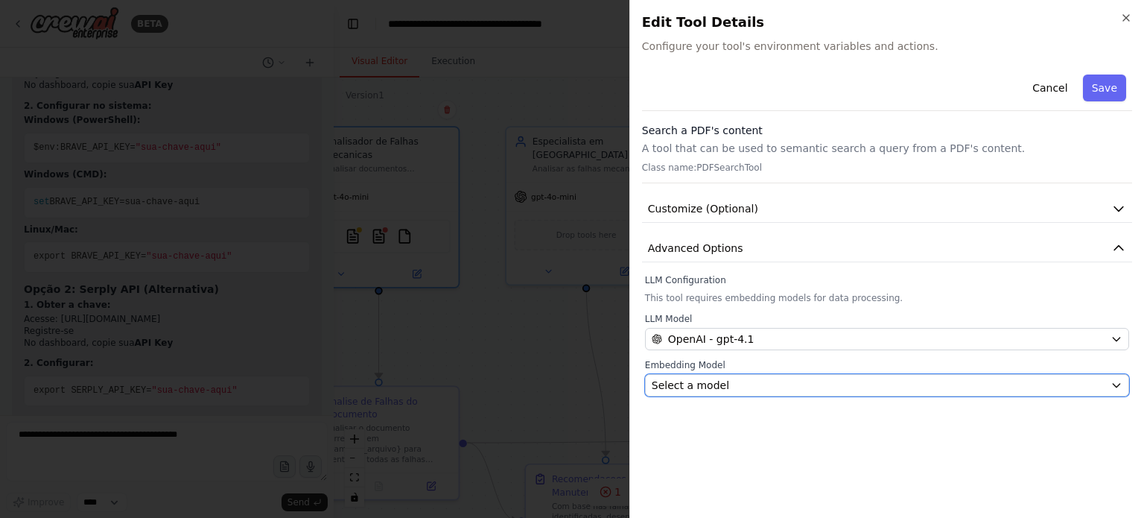
click at [744, 384] on div "Select a model" at bounding box center [878, 385] width 453 height 15
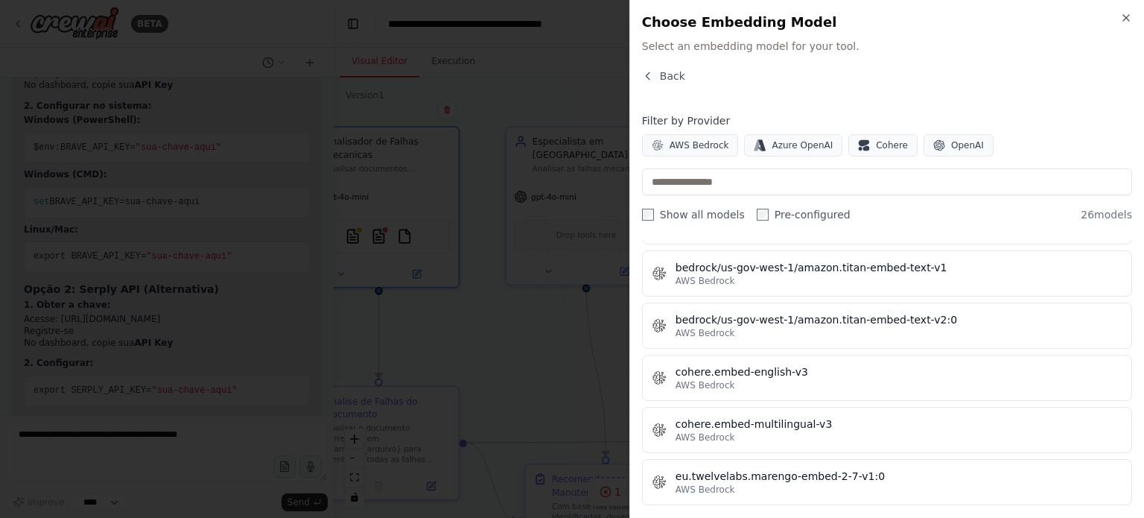
scroll to position [0, 0]
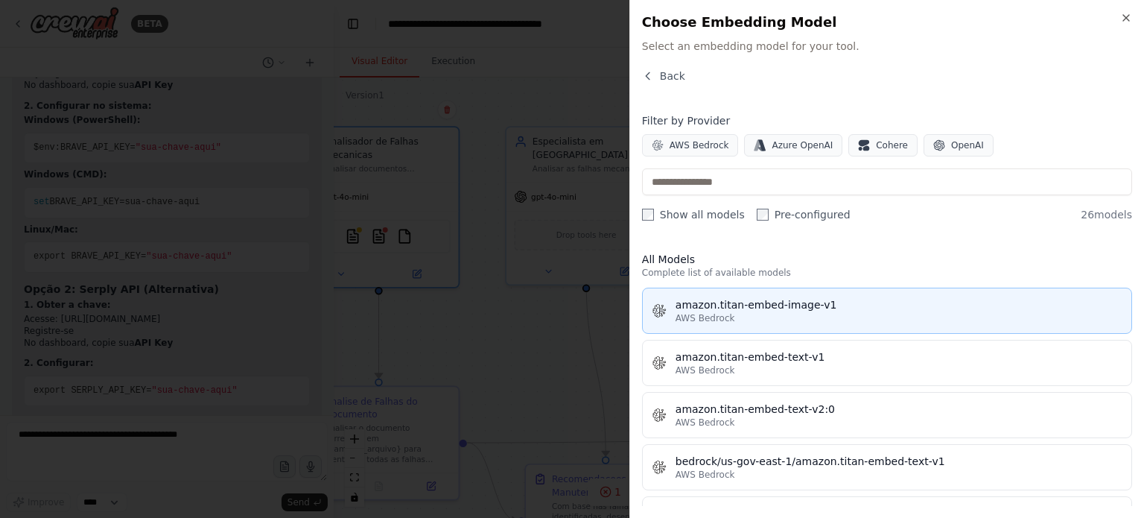
click at [751, 303] on div "amazon.titan-embed-image-v1" at bounding box center [898, 304] width 447 height 15
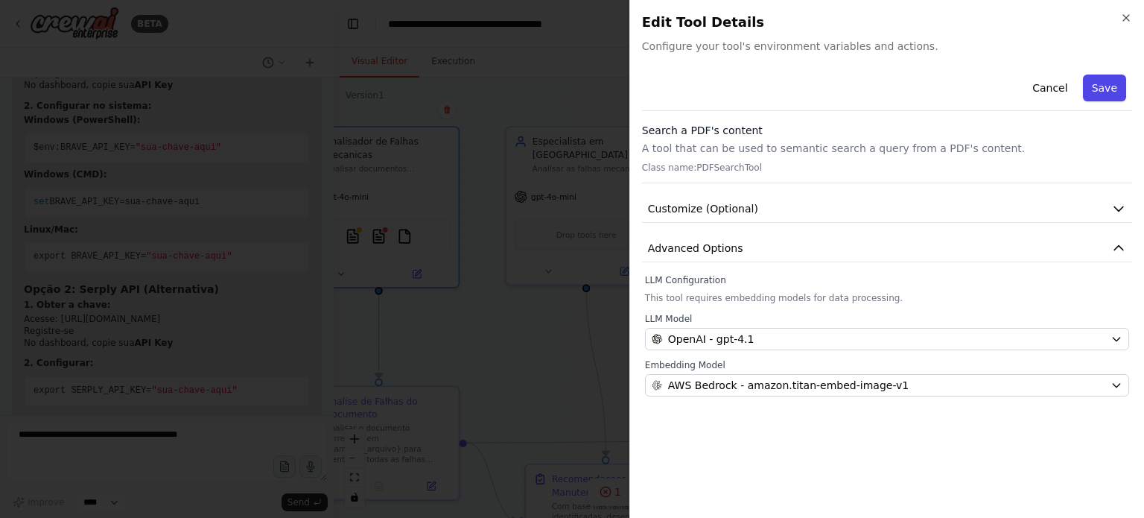
click at [1097, 80] on button "Save" at bounding box center [1104, 87] width 43 height 27
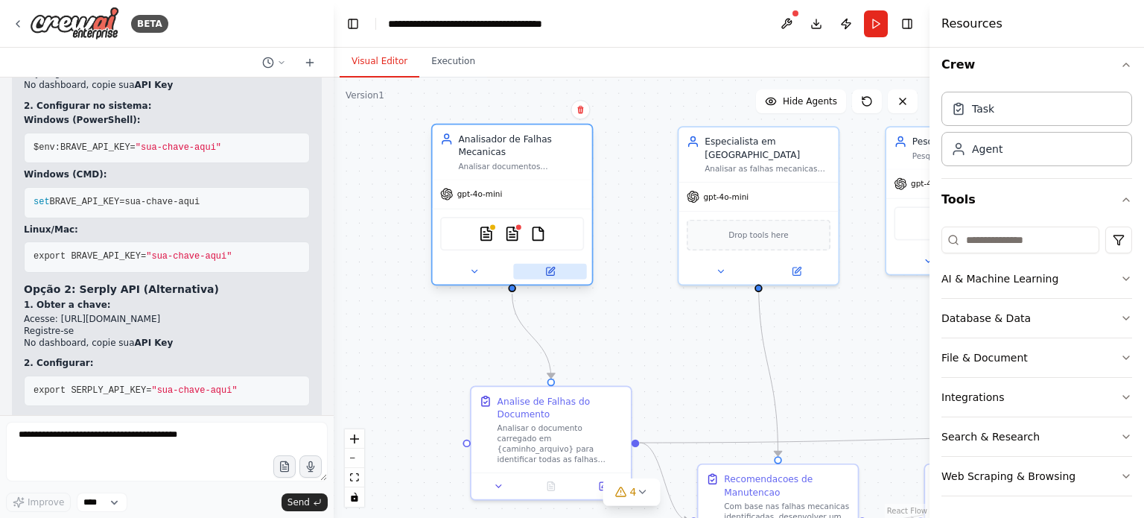
drag, startPoint x: 408, startPoint y: 282, endPoint x: 537, endPoint y: 274, distance: 129.1
click at [538, 274] on button at bounding box center [549, 272] width 73 height 16
click at [536, 235] on img at bounding box center [538, 234] width 16 height 16
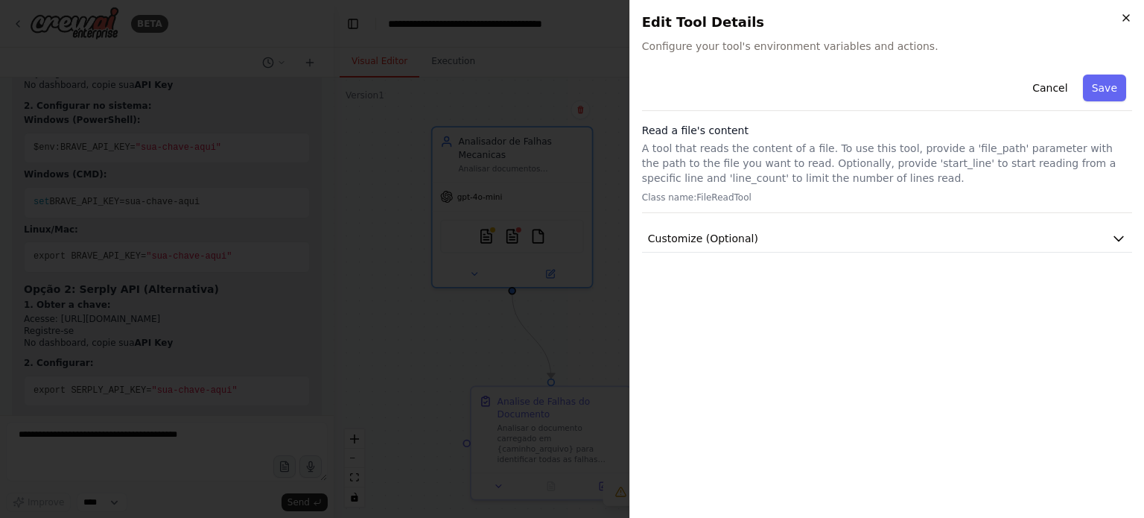
click at [1125, 22] on icon "button" at bounding box center [1126, 18] width 12 height 12
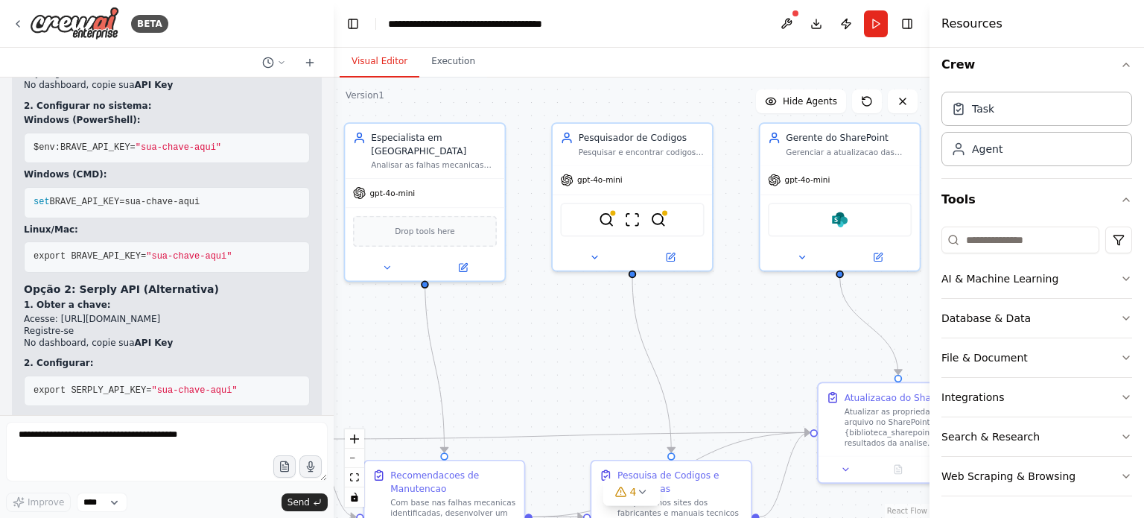
drag, startPoint x: 462, startPoint y: 350, endPoint x: 128, endPoint y: 346, distance: 333.6
click at [128, 346] on div "BETA Hello! I'm the CrewAI assistant. What kind of automation do you want to bu…" at bounding box center [572, 259] width 1144 height 518
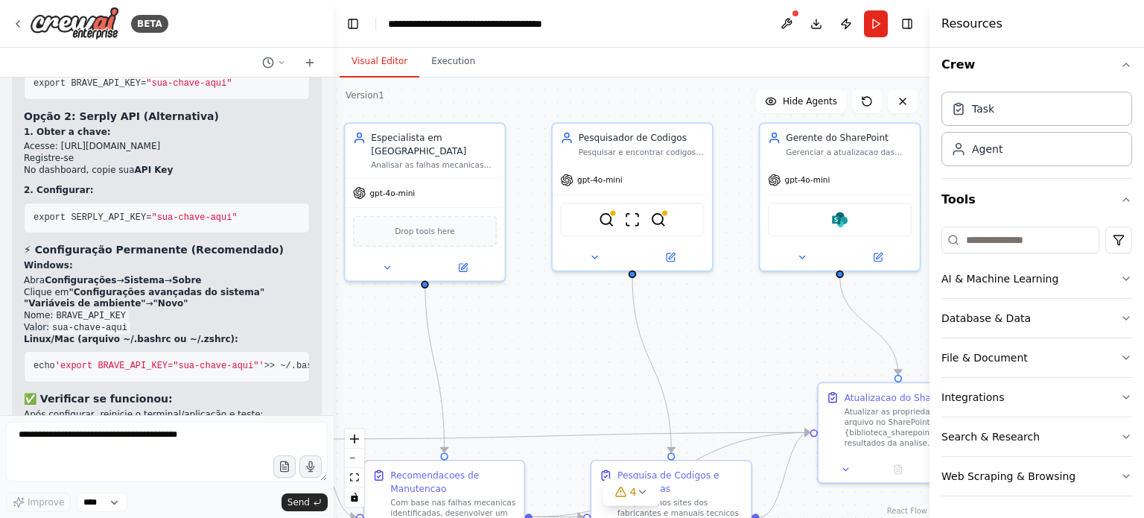
scroll to position [4065, 0]
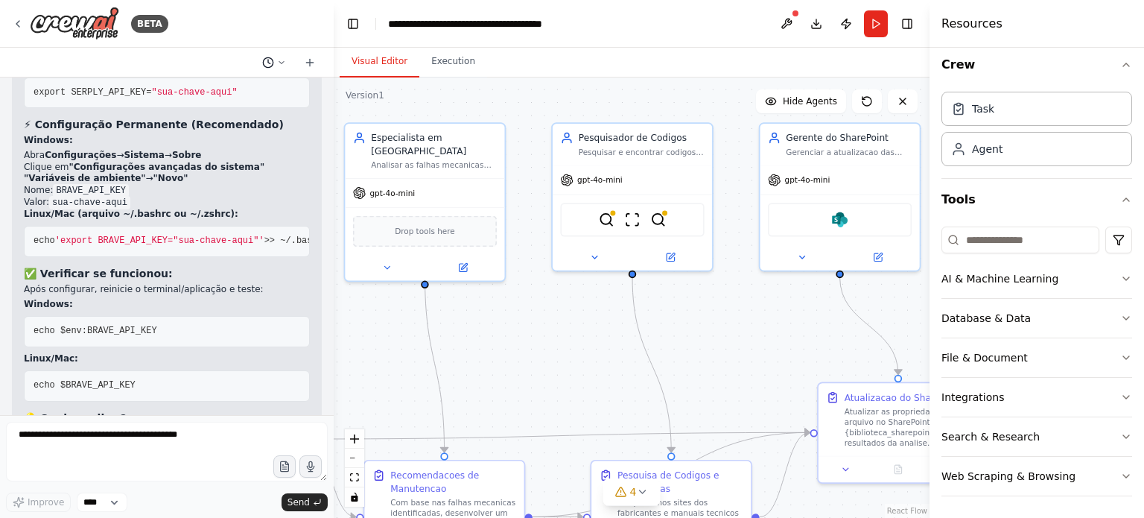
click at [284, 55] on button at bounding box center [274, 63] width 36 height 18
click at [42, 509] on div at bounding box center [167, 259] width 334 height 518
click at [95, 492] on div "Improve **** Send" at bounding box center [167, 467] width 322 height 90
click at [98, 498] on select "****" at bounding box center [102, 501] width 51 height 19
click at [165, 505] on div "Improve **** Send" at bounding box center [167, 501] width 322 height 19
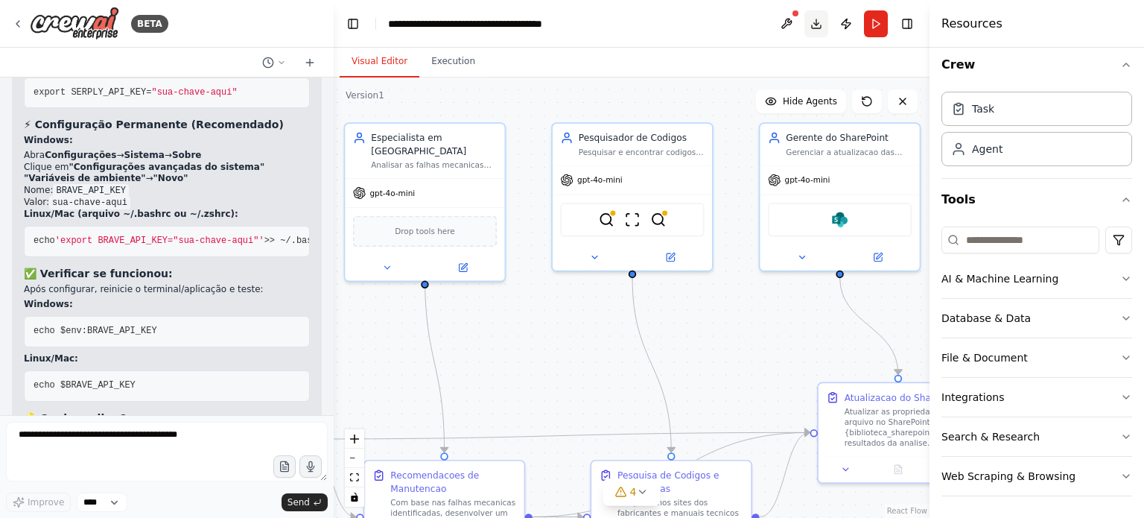
click at [818, 14] on button "Download" at bounding box center [816, 23] width 24 height 27
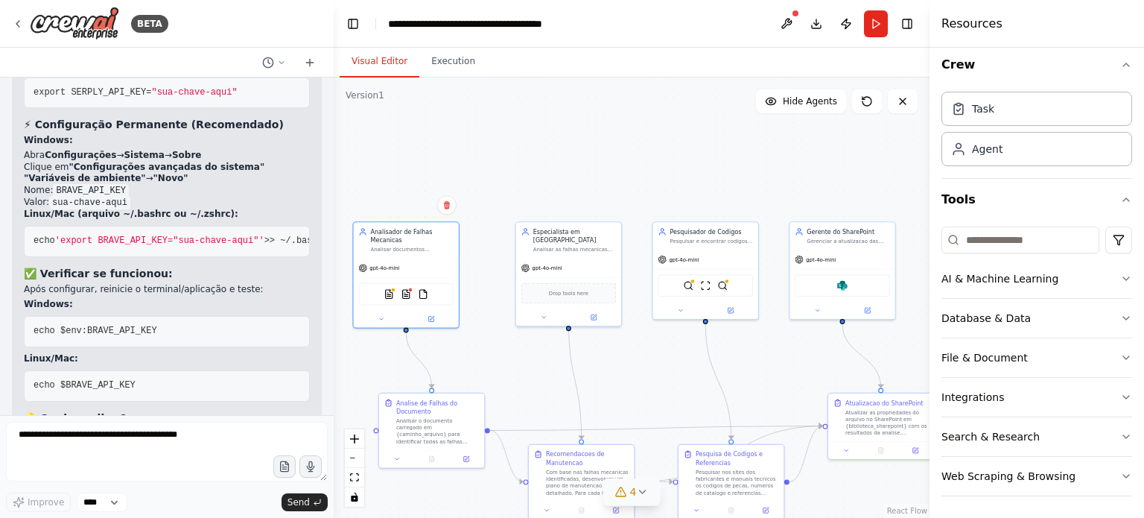
click at [644, 500] on button "4" at bounding box center [631, 492] width 57 height 28
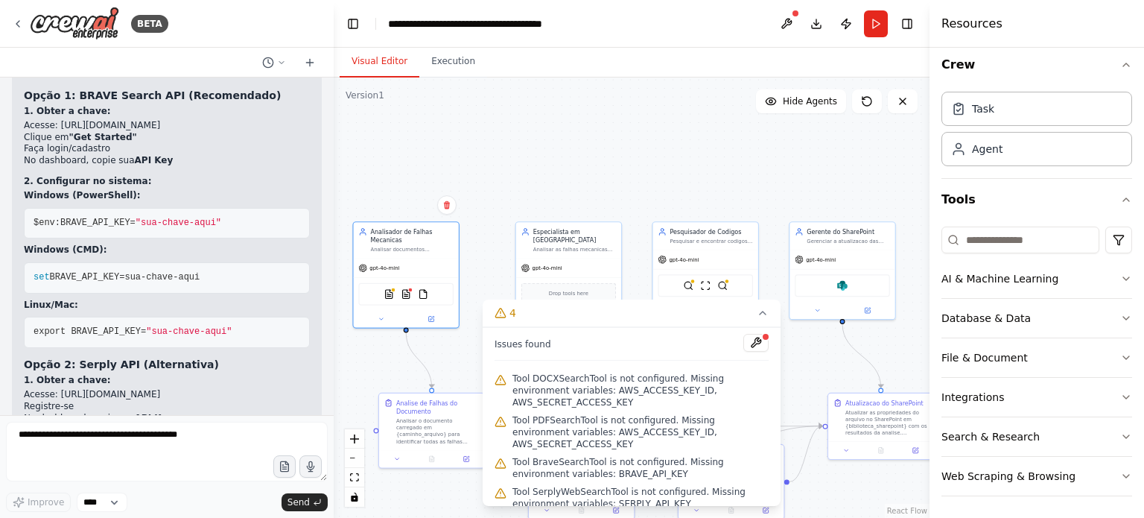
scroll to position [3692, 0]
drag, startPoint x: 25, startPoint y: 246, endPoint x: 107, endPoint y: 253, distance: 82.3
click at [107, 253] on div "🔑 Configuração das Chaves de API para Busca Web Opção 1: BRAVE Search API (Reco…" at bounding box center [167, 469] width 286 height 807
drag, startPoint x: 140, startPoint y: 262, endPoint x: 116, endPoint y: 255, distance: 25.0
click at [140, 388] on ul "Acesse: [URL][DOMAIN_NAME] Registre-se No dashboard, copie sua API Key" at bounding box center [167, 405] width 286 height 35
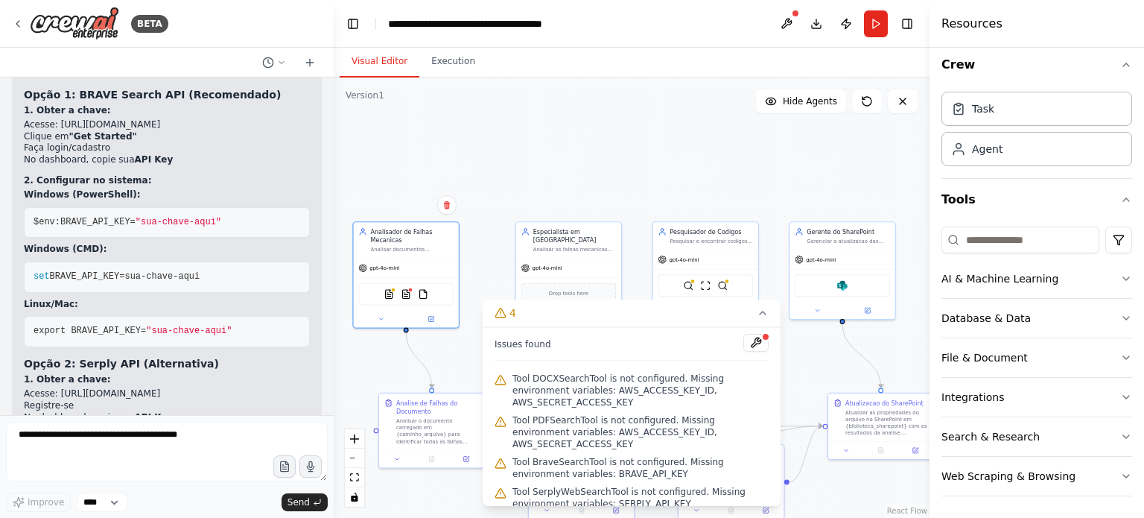
click at [55, 249] on div "🔑 Configuração das Chaves de API para Busca Web Opção 1: BRAVE Search API (Reco…" at bounding box center [167, 469] width 286 height 807
drag, startPoint x: 54, startPoint y: 253, endPoint x: 124, endPoint y: 259, distance: 70.3
click at [124, 388] on li "Acesse: [URL][DOMAIN_NAME]" at bounding box center [167, 394] width 286 height 12
copy li "[URL][DOMAIN_NAME]"
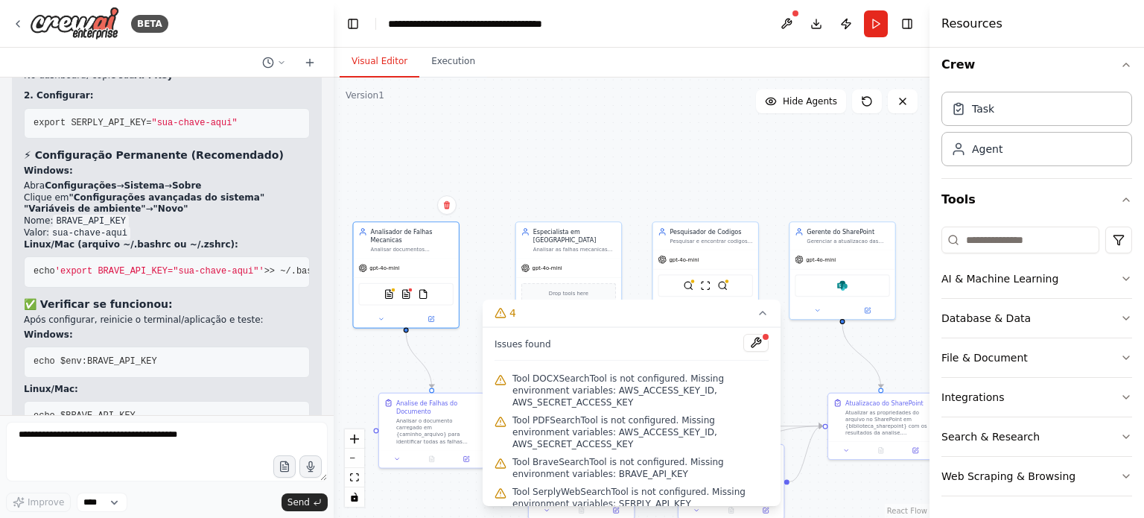
scroll to position [4065, 0]
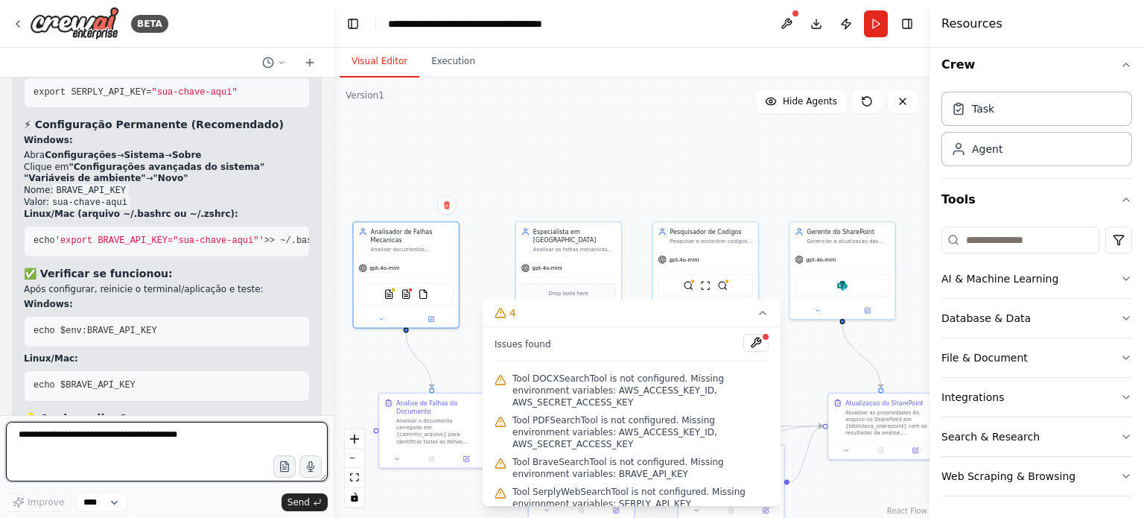
click at [151, 449] on textarea at bounding box center [167, 452] width 322 height 60
type textarea "**********"
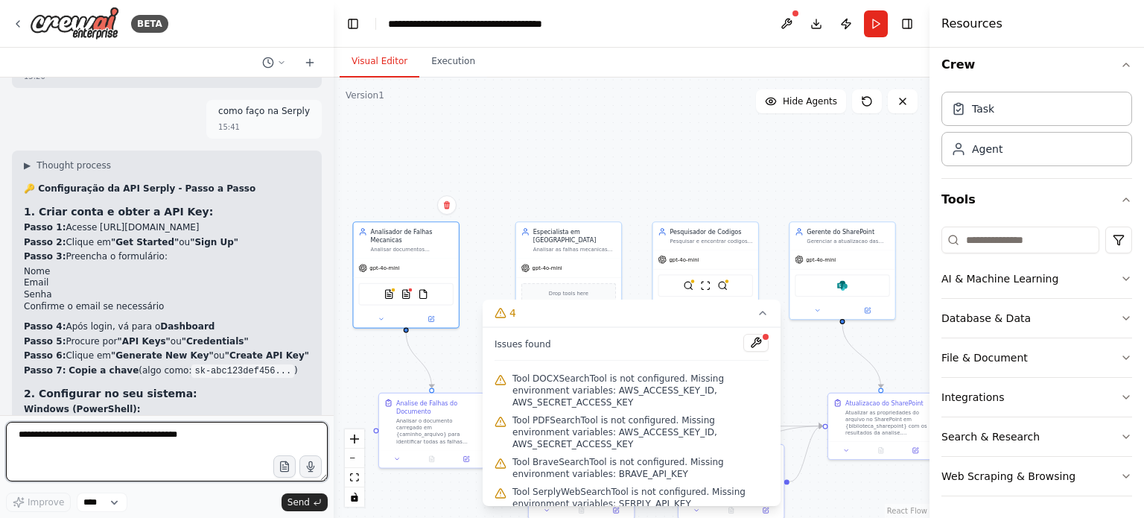
scroll to position [4510, 0]
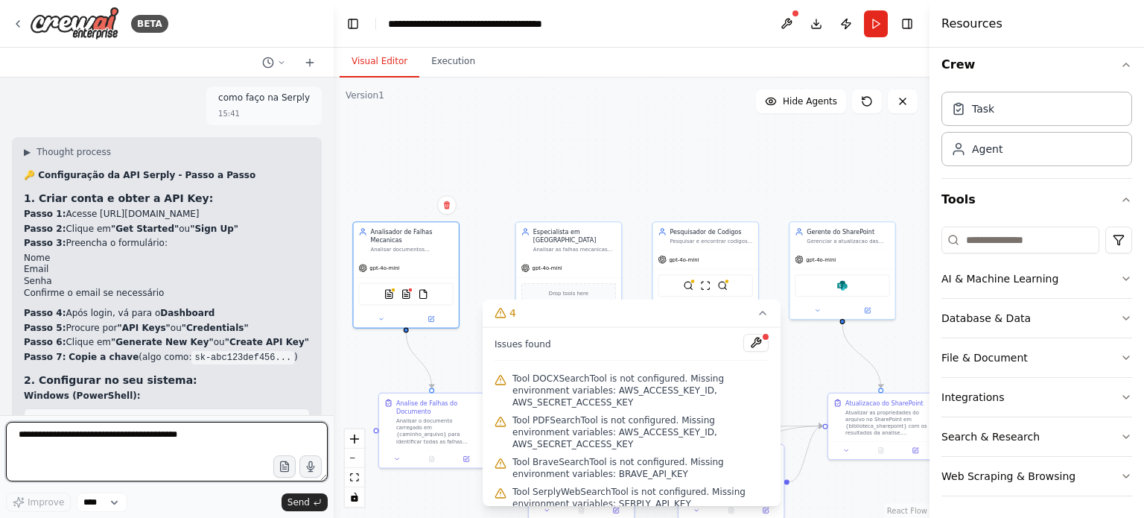
click at [152, 451] on textarea at bounding box center [167, 452] width 322 height 60
click at [0, 435] on div "BETA Hello! I'm the CrewAI assistant. What kind of automation do you want to bu…" at bounding box center [167, 259] width 334 height 518
click at [159, 445] on textarea "**********" at bounding box center [167, 452] width 322 height 60
type textarea "*"
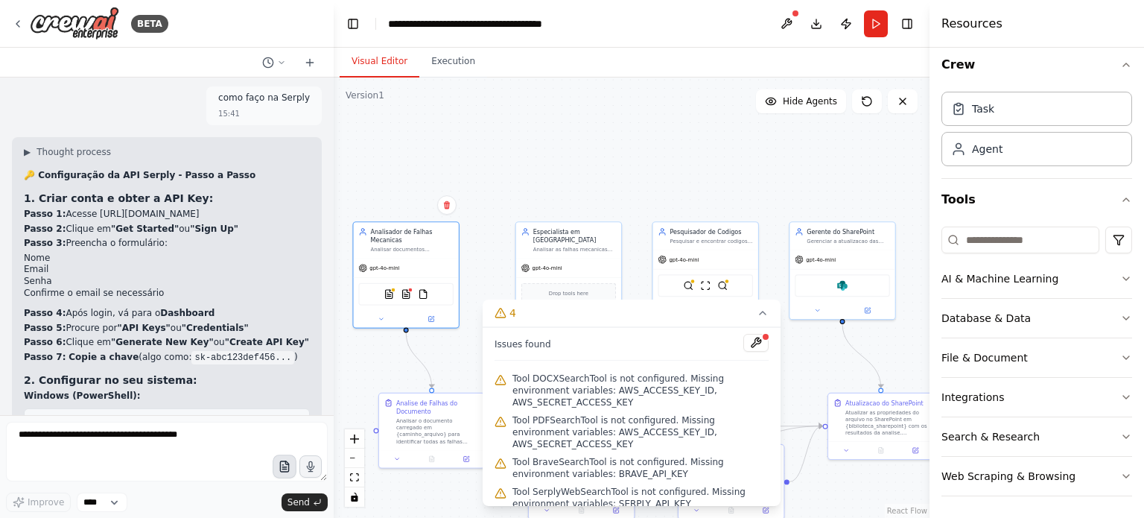
click at [277, 465] on button "button" at bounding box center [285, 466] width 24 height 24
click at [1120, 64] on icon "button" at bounding box center [1126, 65] width 12 height 12
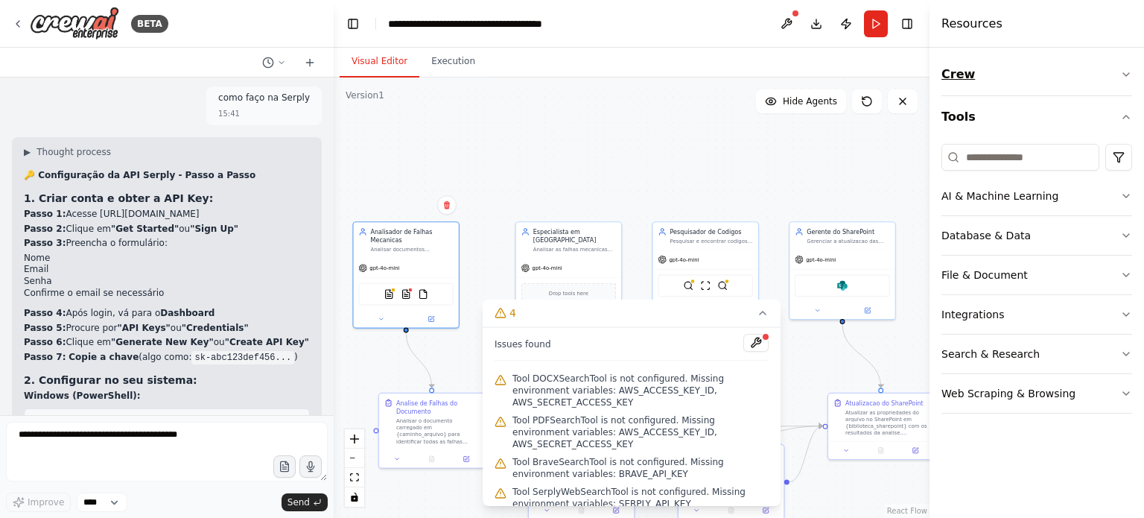
click at [1118, 73] on button "Crew" at bounding box center [1036, 75] width 191 height 42
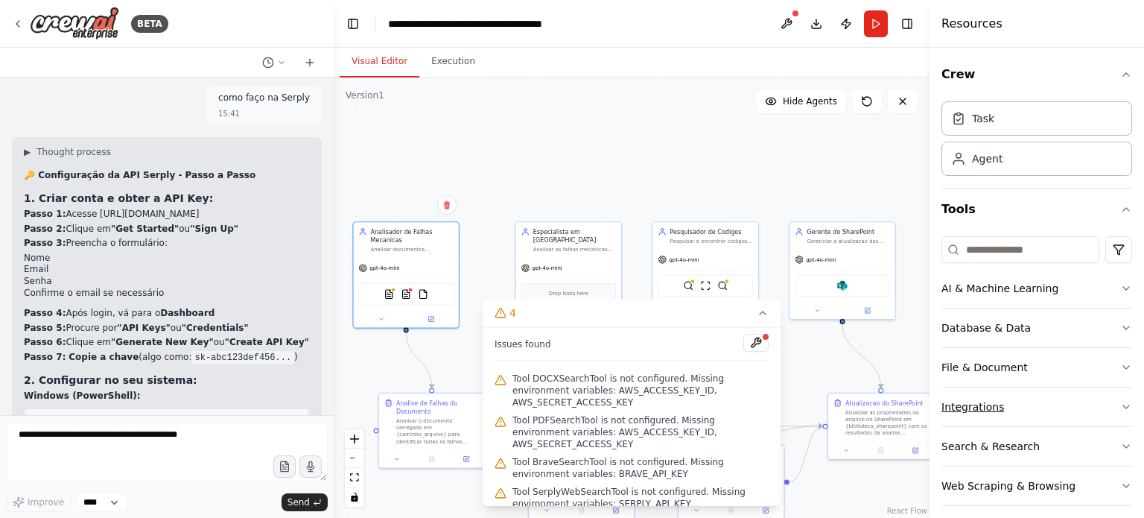
click at [1043, 399] on button "Integrations" at bounding box center [1036, 406] width 191 height 39
click at [1049, 412] on button "Integrations" at bounding box center [1036, 406] width 191 height 39
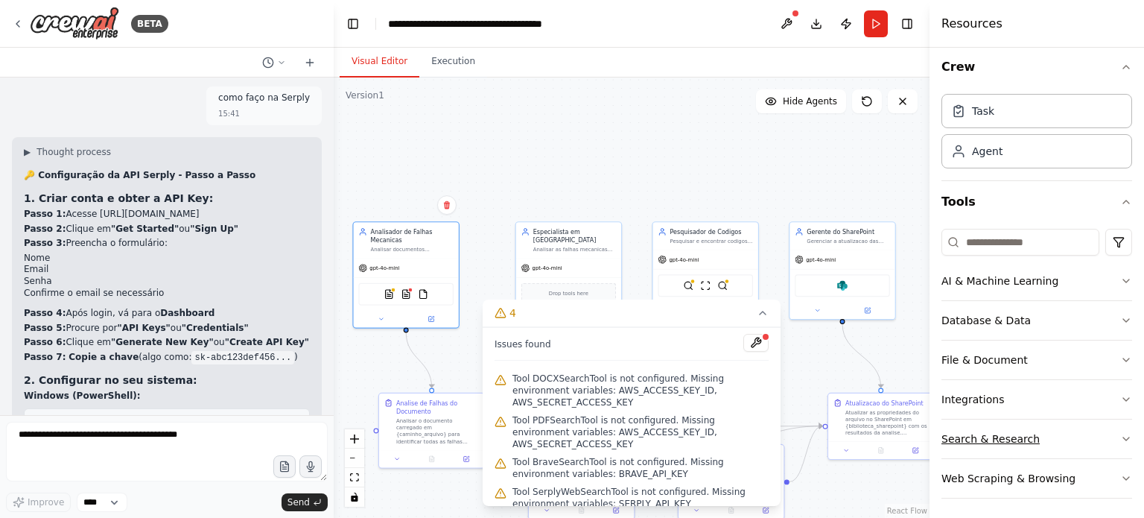
scroll to position [10, 0]
click at [1091, 433] on button "Search & Research" at bounding box center [1036, 436] width 191 height 39
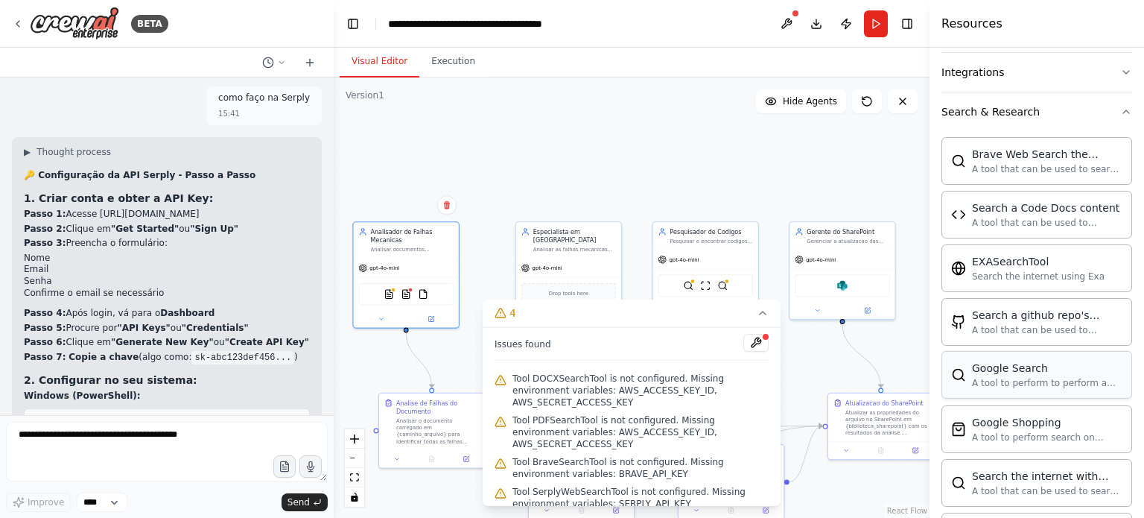
scroll to position [308, 0]
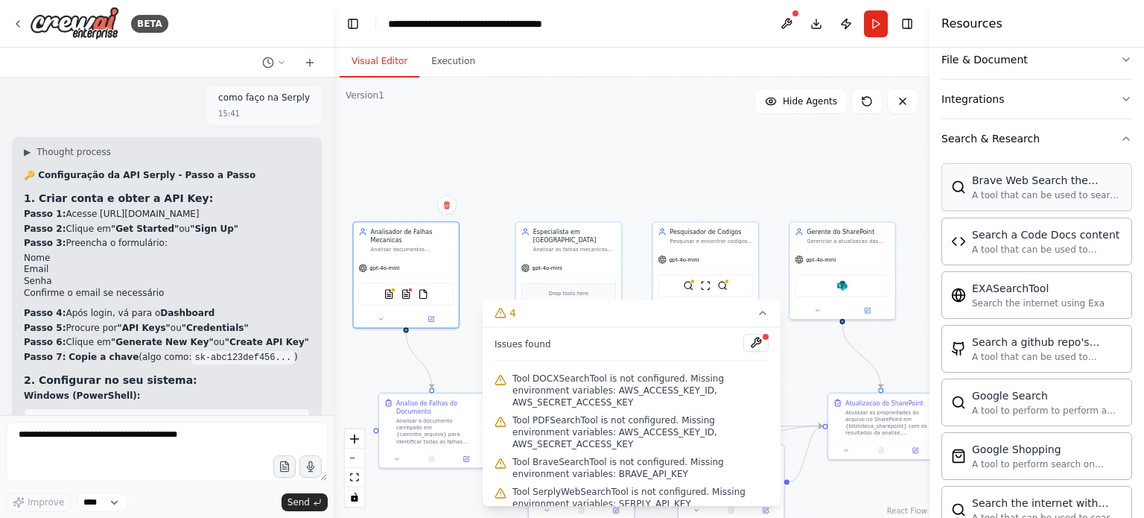
click at [1032, 186] on div "Brave Web Search the internet A tool that can be used to search the internet wi…" at bounding box center [1047, 187] width 150 height 28
click at [983, 194] on div "A tool that can be used to search the internet with a search_query." at bounding box center [1047, 195] width 150 height 12
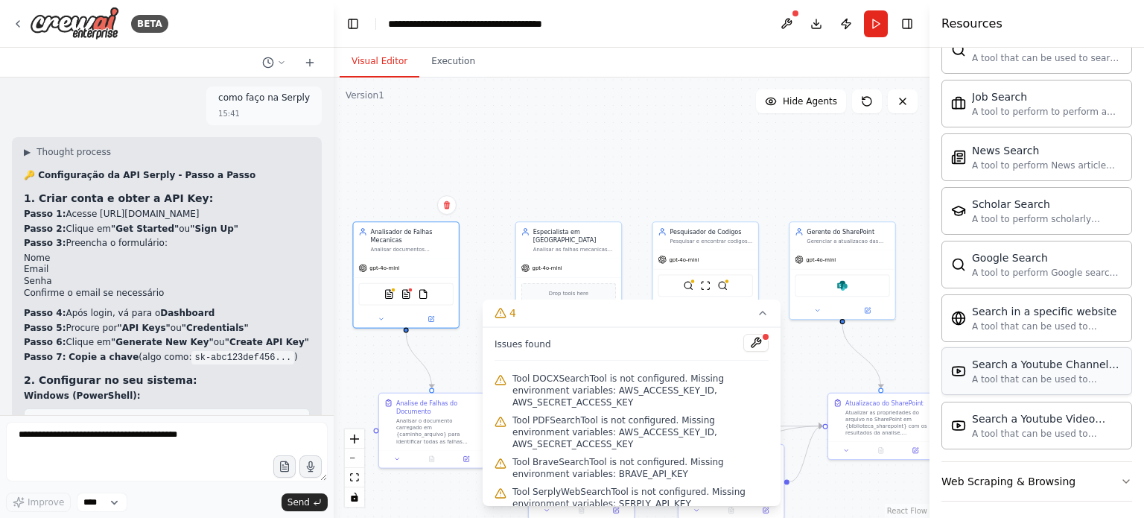
scroll to position [769, 0]
click at [1005, 480] on div "Web Scraping & Browsing" at bounding box center [1008, 479] width 134 height 15
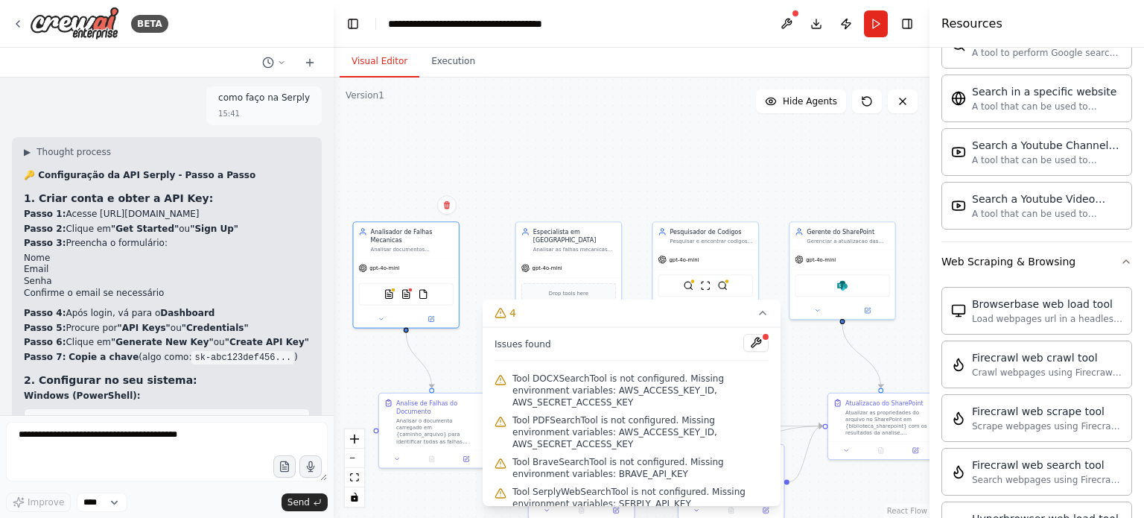
scroll to position [985, 0]
click at [388, 124] on div ".deletable-edge-delete-btn { width: 20px; height: 20px; border: 0px solid #ffff…" at bounding box center [632, 297] width 596 height 440
click at [830, 369] on div ".deletable-edge-delete-btn { width: 20px; height: 20px; border: 0px solid #ffff…" at bounding box center [632, 297] width 596 height 440
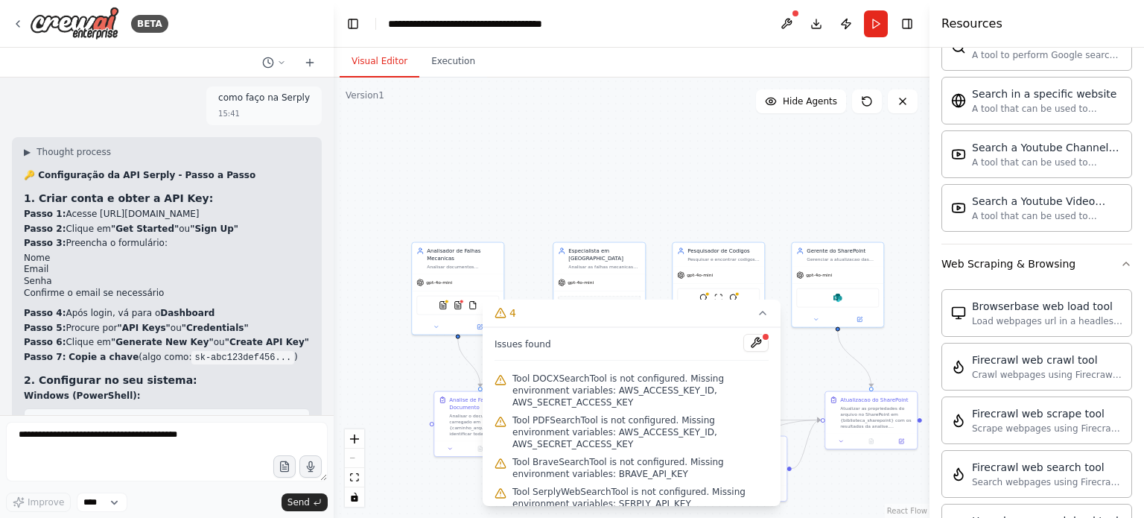
drag, startPoint x: 640, startPoint y: 351, endPoint x: 735, endPoint y: 345, distance: 95.5
click at [641, 351] on div "Issues found" at bounding box center [631, 347] width 274 height 27
click at [762, 319] on icon at bounding box center [763, 313] width 12 height 12
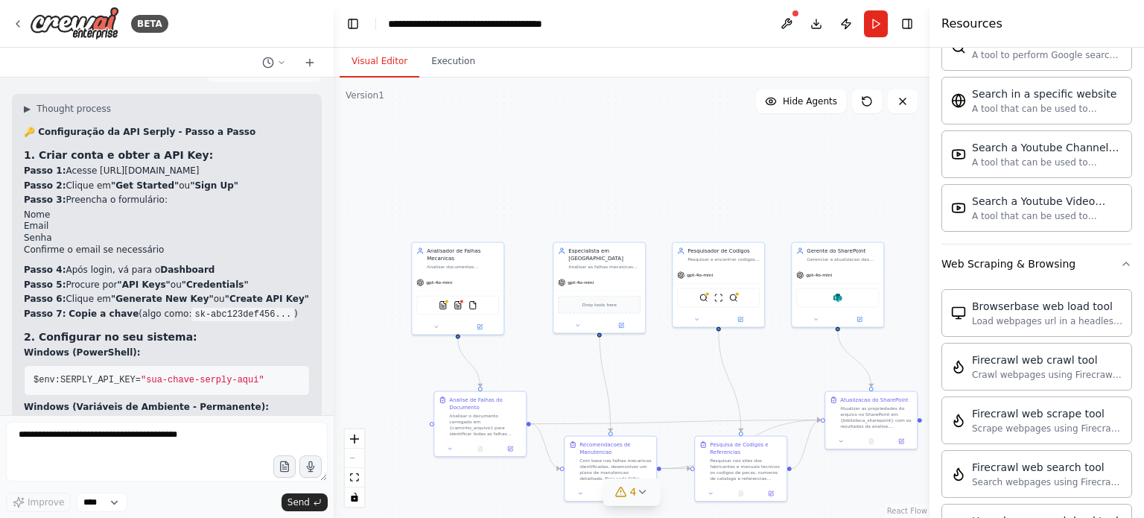
scroll to position [4510, 0]
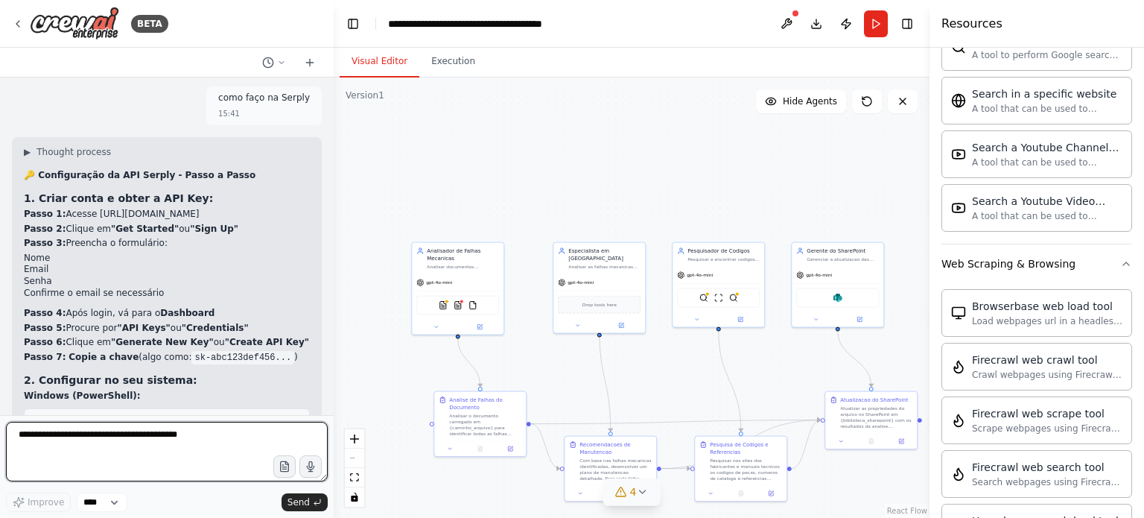
click at [101, 451] on textarea at bounding box center [167, 452] width 322 height 60
paste textarea "**********"
type textarea "**********"
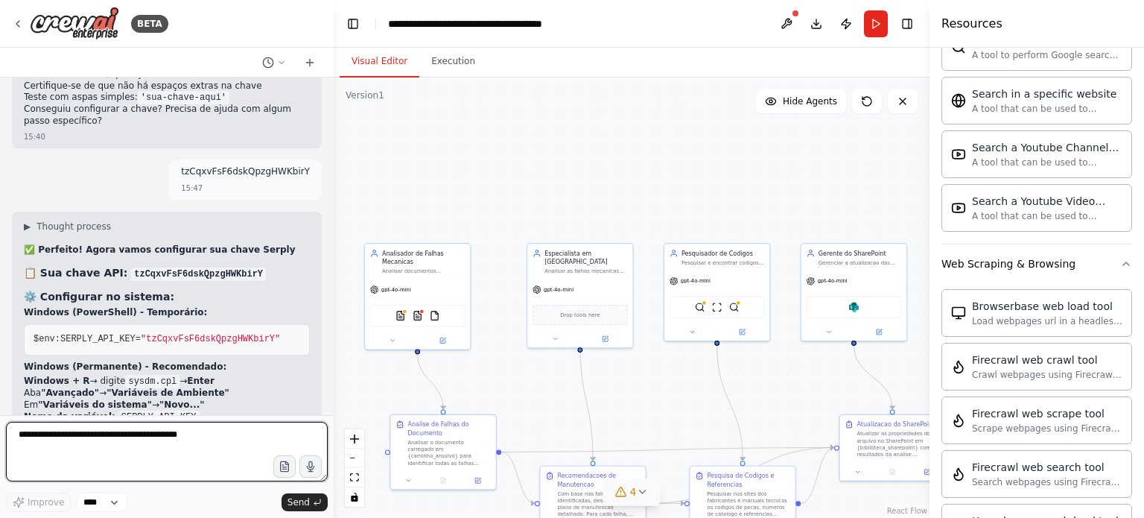
scroll to position [5467, 0]
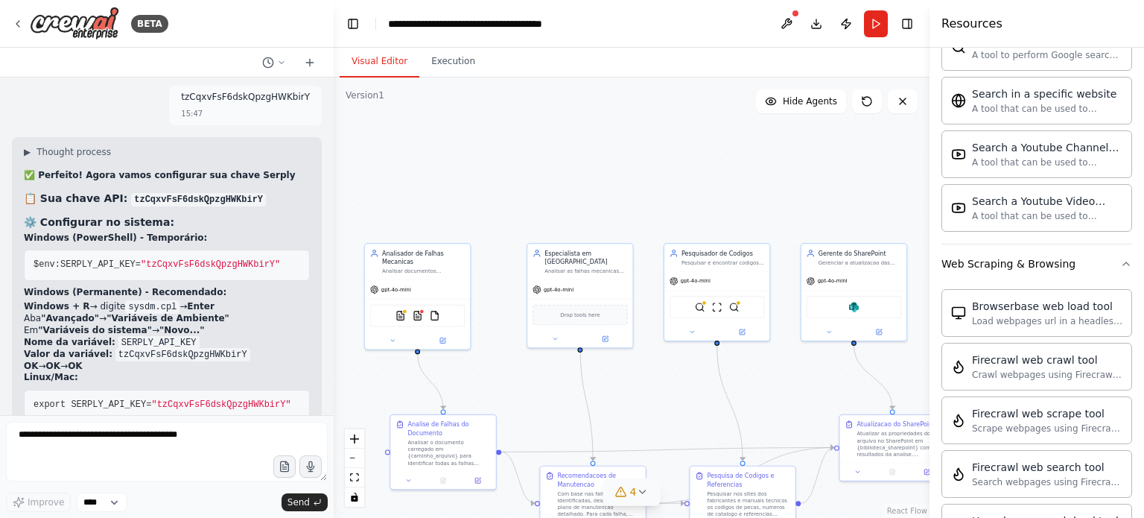
click at [25, 249] on pre "$env:SERPLY_API_KEY= "[ENCRYPTION_KEY]"" at bounding box center [167, 264] width 286 height 31
drag, startPoint x: 35, startPoint y: 163, endPoint x: 271, endPoint y: 172, distance: 236.2
click at [271, 249] on pre "$env:SERPLY_API_KEY= "[ENCRYPTION_KEY]"" at bounding box center [167, 264] width 286 height 31
copy span "$env:SERPLY_API_KEY= "[ENCRYPTION_KEY]""
click at [269, 249] on pre "$env:SERPLY_API_KEY= "[ENCRYPTION_KEY]"" at bounding box center [167, 264] width 286 height 31
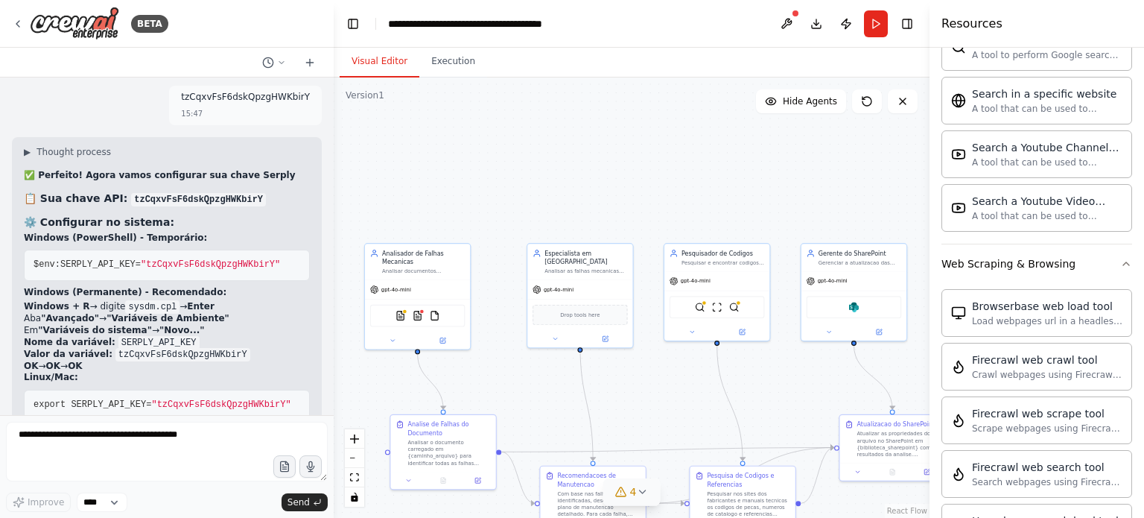
click at [268, 249] on pre "$env:SERPLY_API_KEY= "[ENCRYPTION_KEY]"" at bounding box center [167, 264] width 286 height 31
copy div "$env:SERPLY_API_KEY= "[ENCRYPTION_KEY]""
drag, startPoint x: 107, startPoint y: 233, endPoint x: 176, endPoint y: 235, distance: 68.5
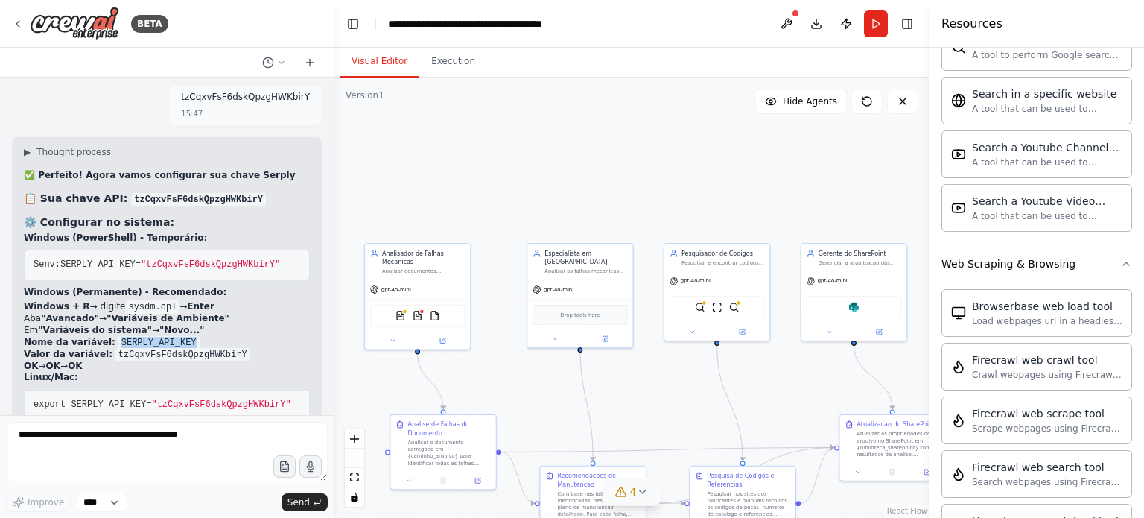
click at [176, 336] on code "SERPLY_API_KEY" at bounding box center [158, 342] width 81 height 13
copy code "SERPLY_API_KEY"
click at [115, 348] on code "tzCqxvFsF6dskQpzgHWKbirY" at bounding box center [182, 354] width 135 height 13
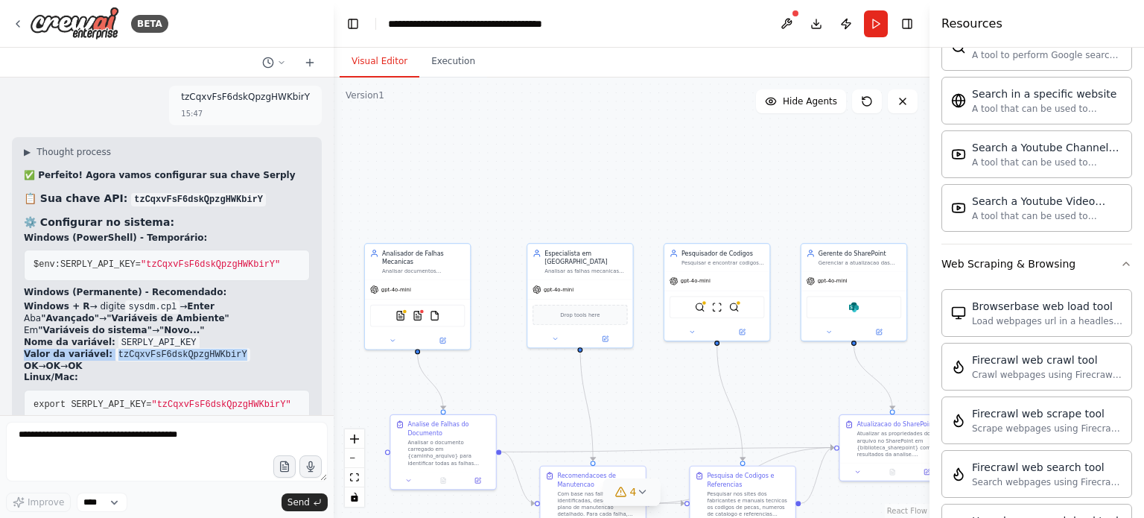
click at [115, 348] on code "tzCqxvFsF6dskQpzgHWKbirY" at bounding box center [182, 354] width 135 height 13
drag, startPoint x: 104, startPoint y: 252, endPoint x: 124, endPoint y: 252, distance: 20.9
click at [124, 348] on code "tzCqxvFsF6dskQpzgHWKbirY" at bounding box center [182, 354] width 135 height 13
click at [115, 348] on code "tzCqxvFsF6dskQpzgHWKbirY" at bounding box center [182, 354] width 135 height 13
drag, startPoint x: 101, startPoint y: 246, endPoint x: 217, endPoint y: 249, distance: 115.5
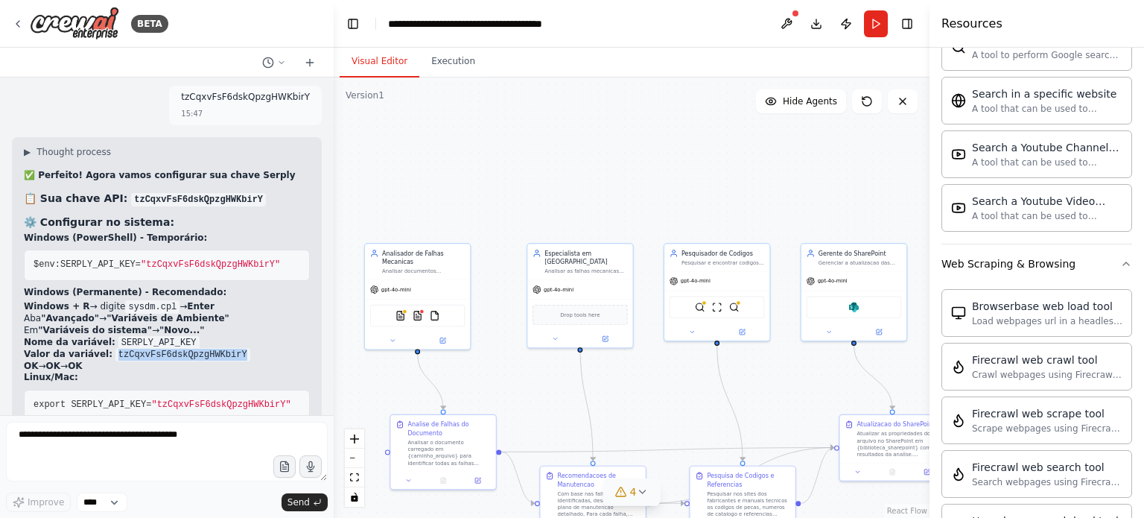
click at [217, 348] on code "tzCqxvFsF6dskQpzgHWKbirY" at bounding box center [182, 354] width 135 height 13
copy code "tzCqxvFsF6dskQpzgHWKbirY"
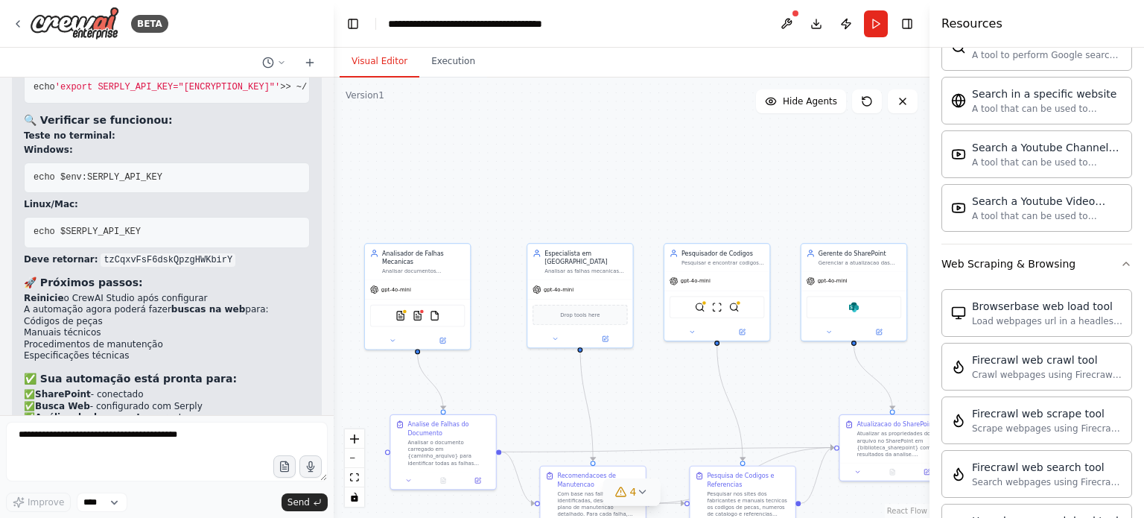
scroll to position [5839, 0]
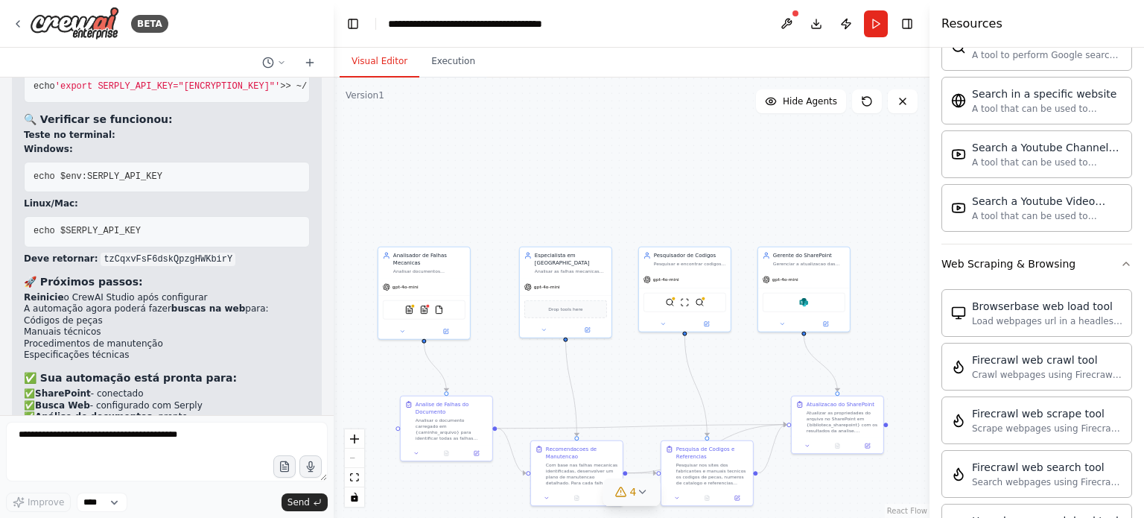
click at [627, 490] on div "4" at bounding box center [626, 491] width 22 height 15
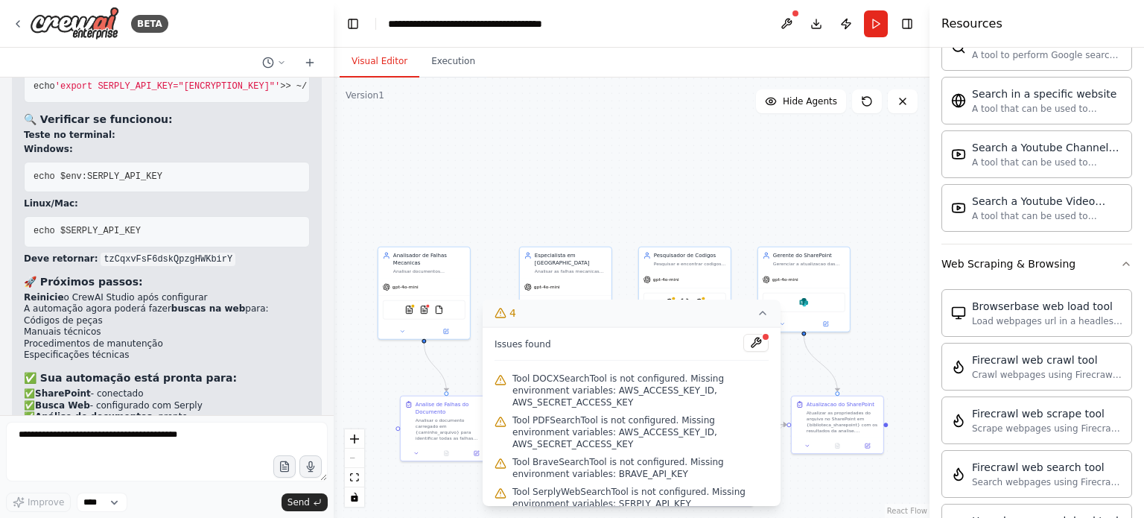
click at [627, 490] on span "Tool SerplyWebSearchTool is not configured. Missing environment variables: SERP…" at bounding box center [640, 498] width 256 height 24
click at [610, 389] on span "Tool DOCXSearchTool is not configured. Missing environment variables: AWS_ACCES…" at bounding box center [640, 390] width 256 height 36
click at [608, 400] on span "Tool DOCXSearchTool is not configured. Missing environment variables: AWS_ACCES…" at bounding box center [640, 390] width 256 height 36
click at [768, 354] on div "Issues found Tool DOCXSearchTool is not configured. Missing environment variabl…" at bounding box center [632, 416] width 298 height 179
click at [760, 352] on button at bounding box center [755, 343] width 25 height 18
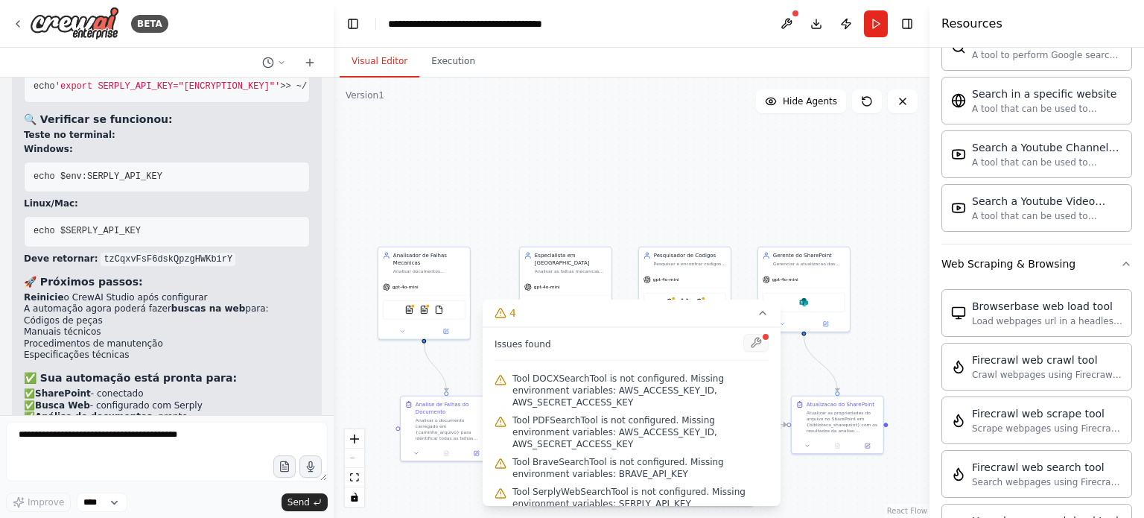
click at [760, 354] on div at bounding box center [755, 344] width 25 height 20
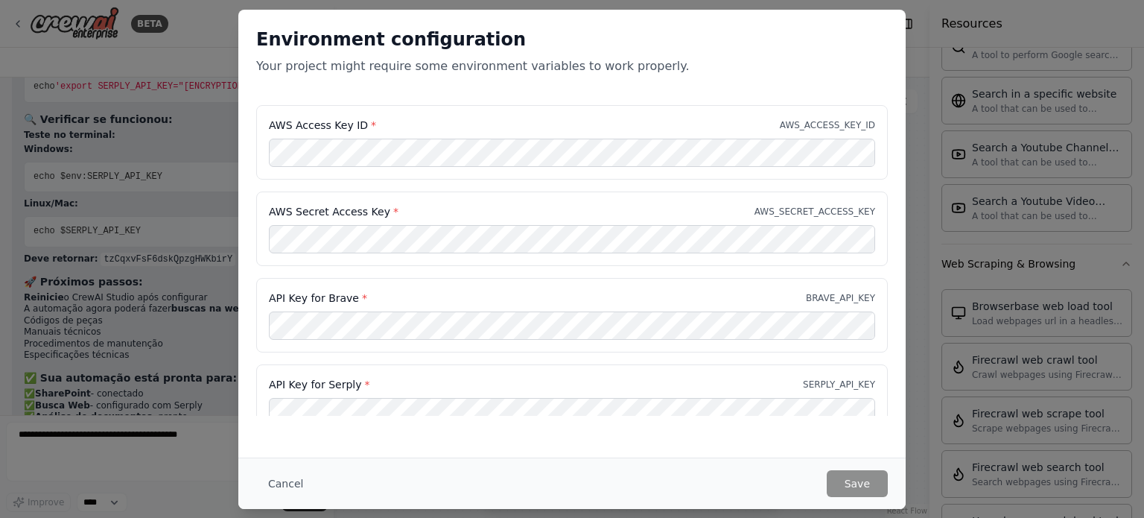
click at [760, 354] on body "BETA Hello! I'm the CrewAI assistant. What kind of automation do you want to bu…" at bounding box center [572, 259] width 1144 height 518
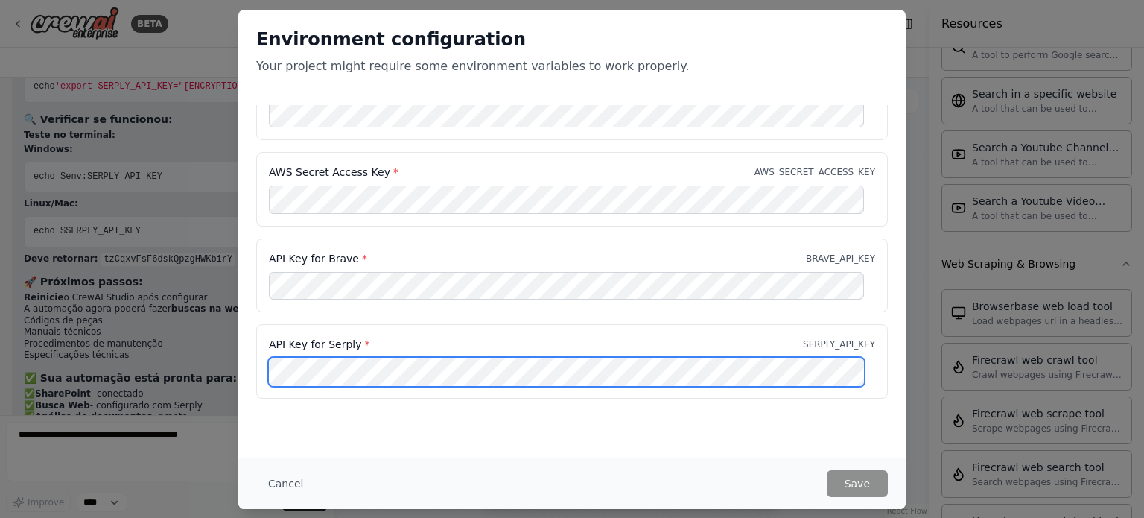
scroll to position [0, 0]
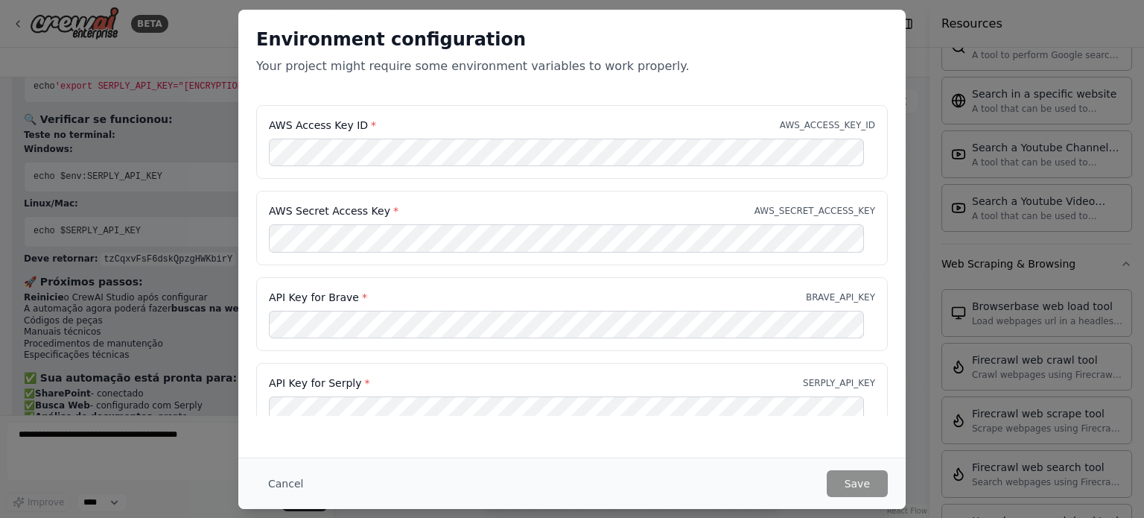
click at [664, 204] on div "AWS Secret Access Key * AWS_SECRET_ACCESS_KEY" at bounding box center [572, 210] width 606 height 15
click at [366, 392] on div "API Key for Serply * SERPLY_API_KEY" at bounding box center [572, 400] width 632 height 74
drag, startPoint x: 278, startPoint y: 494, endPoint x: 289, endPoint y: 480, distance: 18.0
click at [285, 486] on div "Cancel Save" at bounding box center [571, 482] width 667 height 51
click at [291, 477] on button "Cancel" at bounding box center [285, 483] width 59 height 27
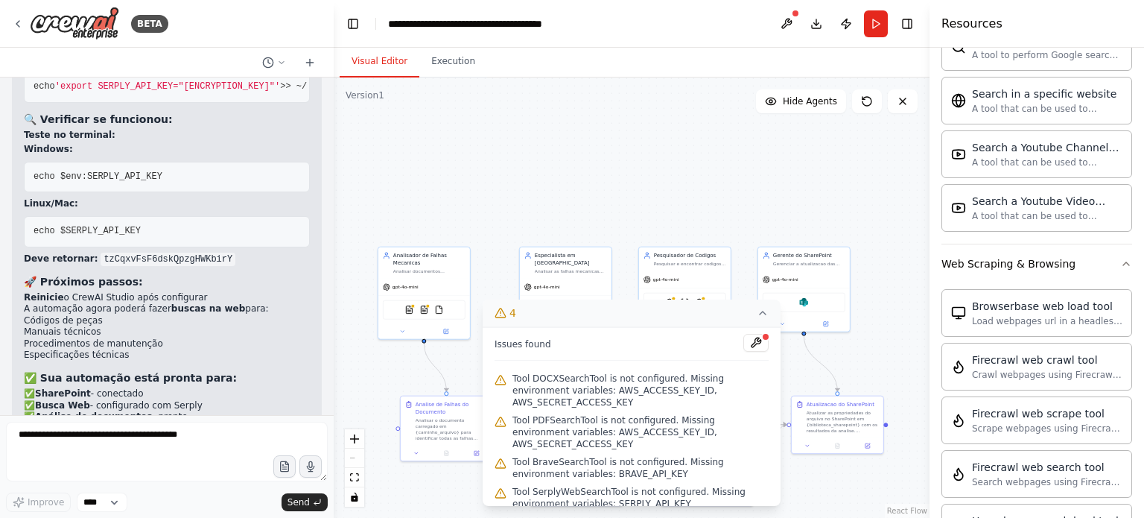
click at [767, 319] on icon at bounding box center [763, 313] width 12 height 12
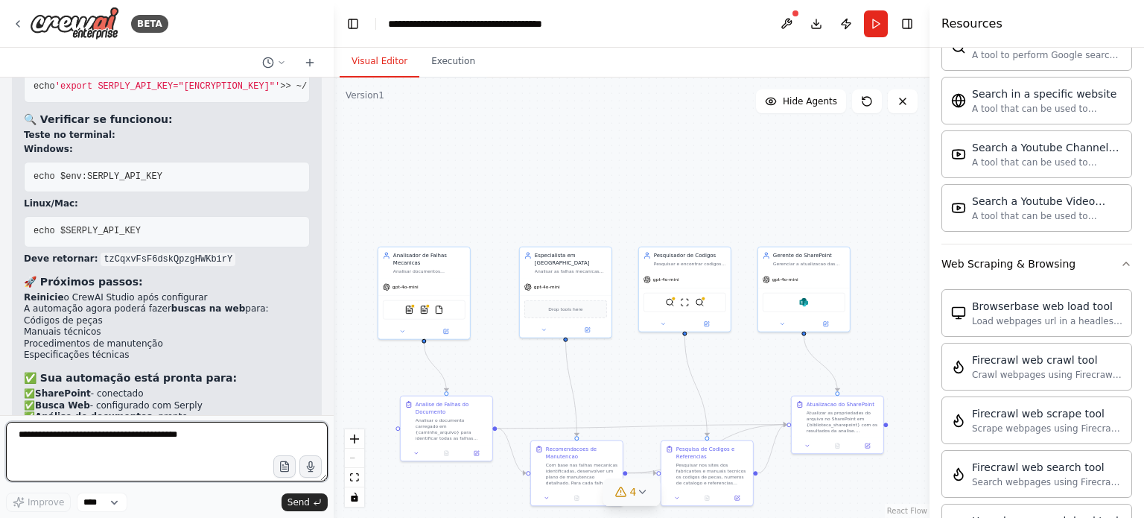
click at [161, 438] on textarea at bounding box center [167, 452] width 322 height 60
type textarea "**********"
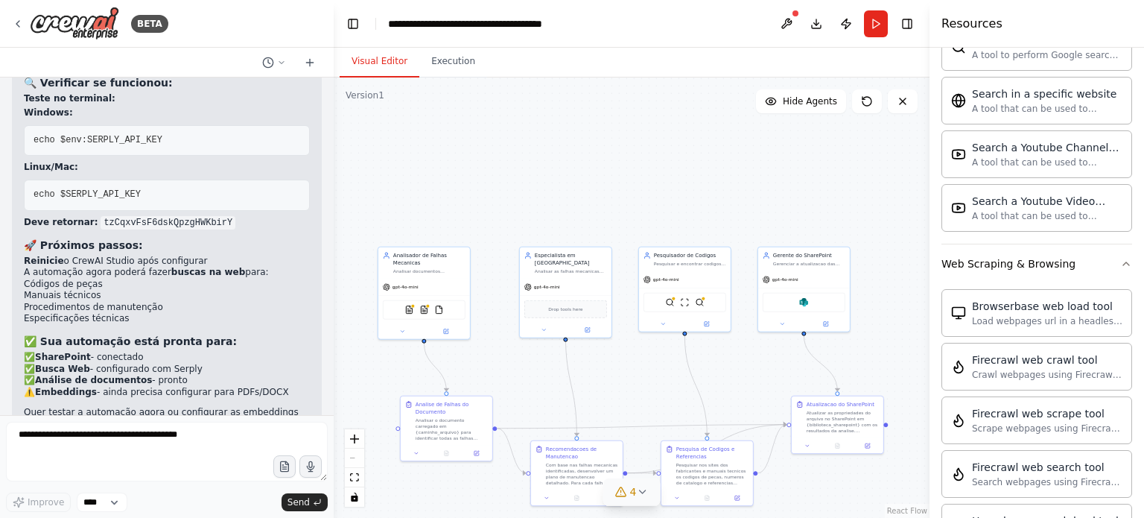
scroll to position [5929, 0]
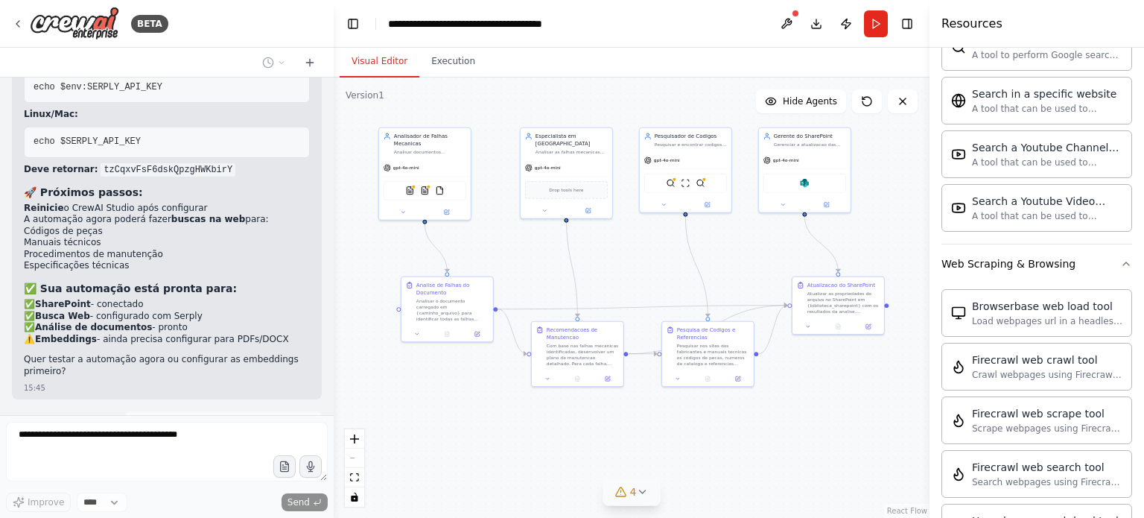
drag, startPoint x: 634, startPoint y: 158, endPoint x: 635, endPoint y: 39, distance: 119.2
click at [635, 39] on main "**********" at bounding box center [632, 259] width 596 height 518
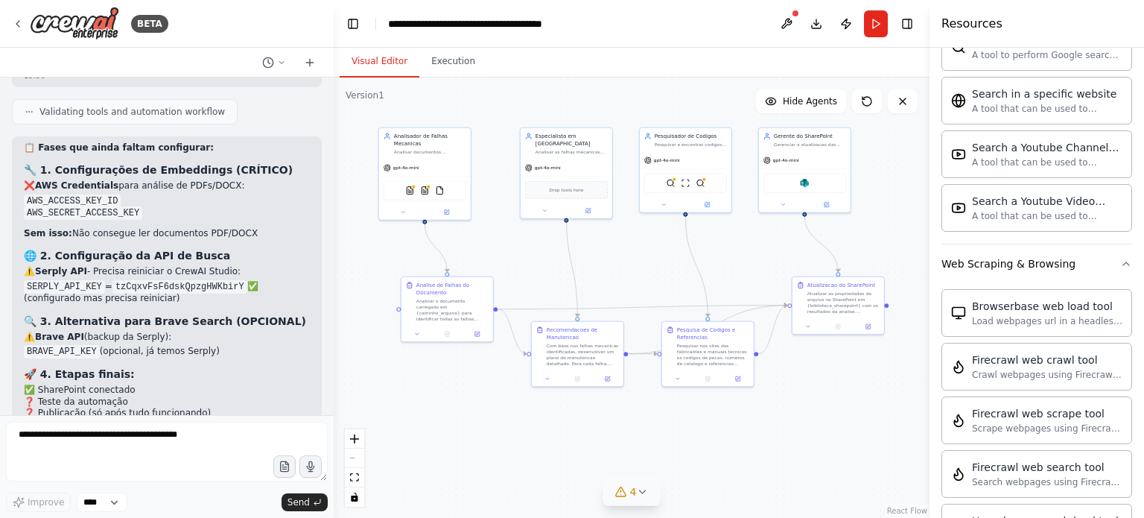
scroll to position [6382, 0]
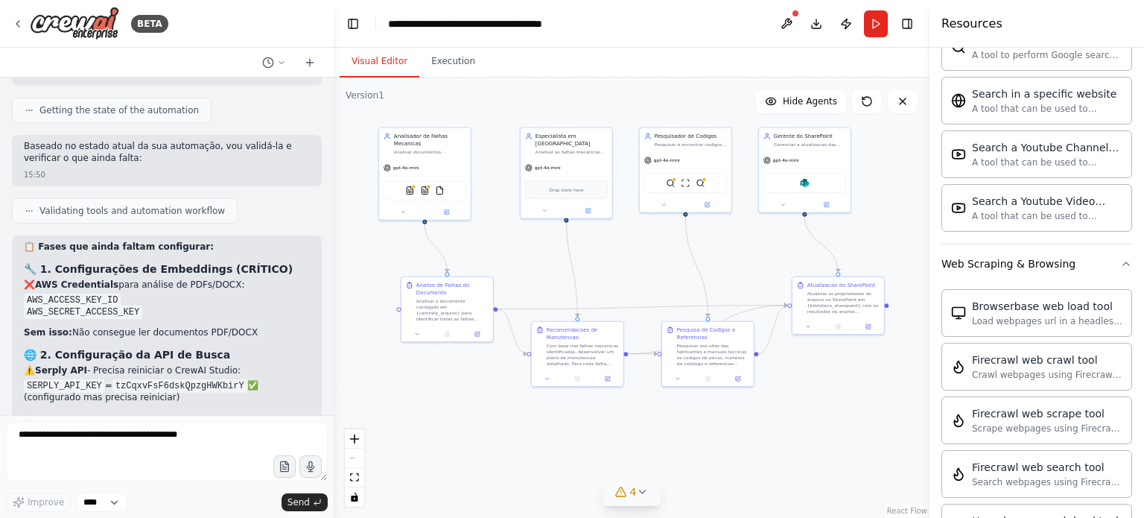
drag, startPoint x: 27, startPoint y: 197, endPoint x: 34, endPoint y: 200, distance: 7.7
click at [31, 279] on p "❌ AWS Credentials para análise de PDFs/DOCX:" at bounding box center [167, 285] width 286 height 12
click at [183, 294] on li "AWS_ACCESS_KEY_ID" at bounding box center [167, 300] width 286 height 12
drag, startPoint x: 48, startPoint y: 187, endPoint x: 55, endPoint y: 193, distance: 9.0
click at [55, 235] on div "📋 Fases que ainda faltam configurar: 🔧 1. Configurações de Embeddings (CRÍTICO)…" at bounding box center [167, 511] width 310 height 552
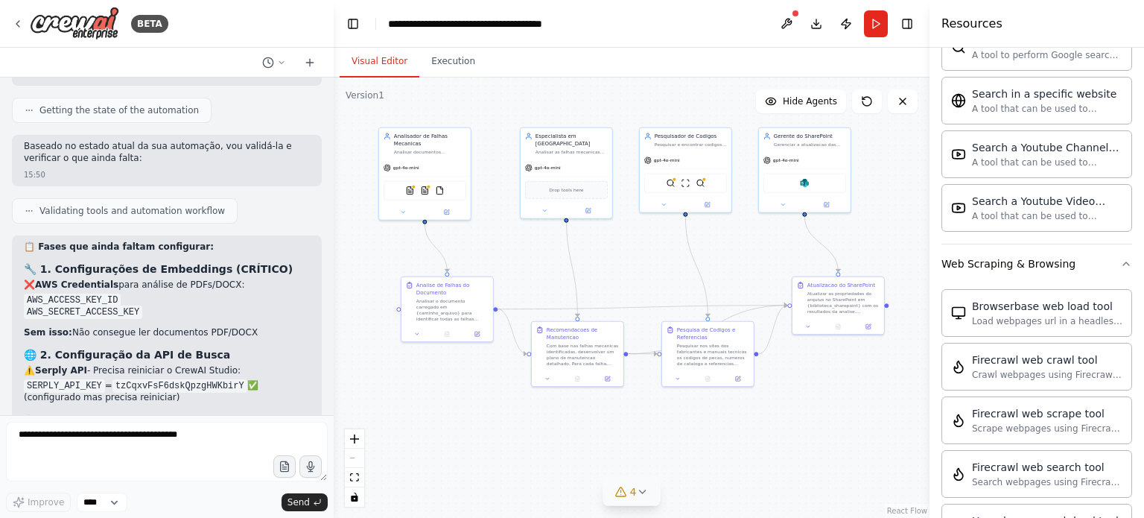
click at [185, 306] on li "AWS_SECRET_ACCESS_KEY" at bounding box center [167, 312] width 286 height 12
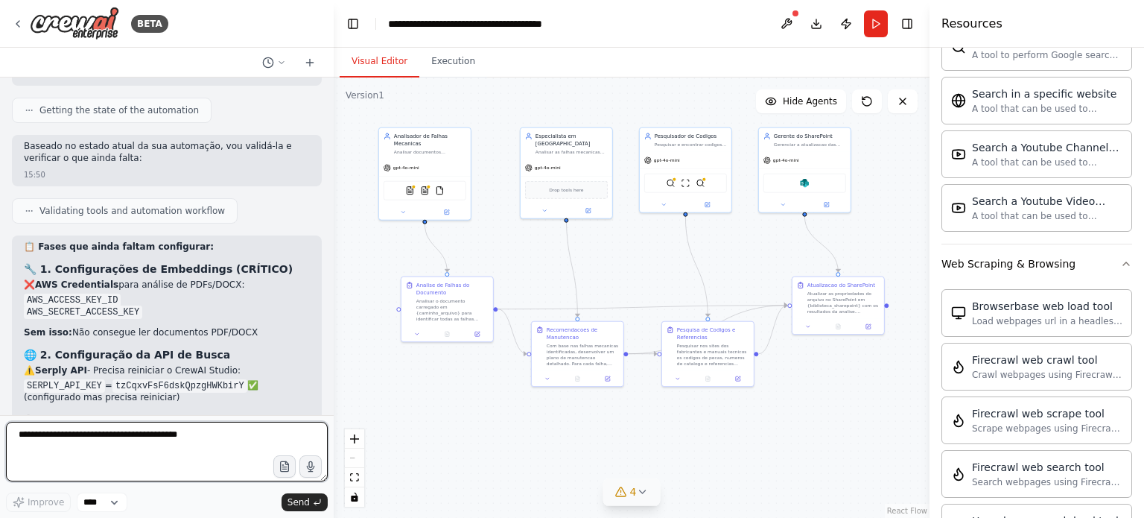
click at [130, 441] on textarea at bounding box center [167, 452] width 322 height 60
type textarea "**********"
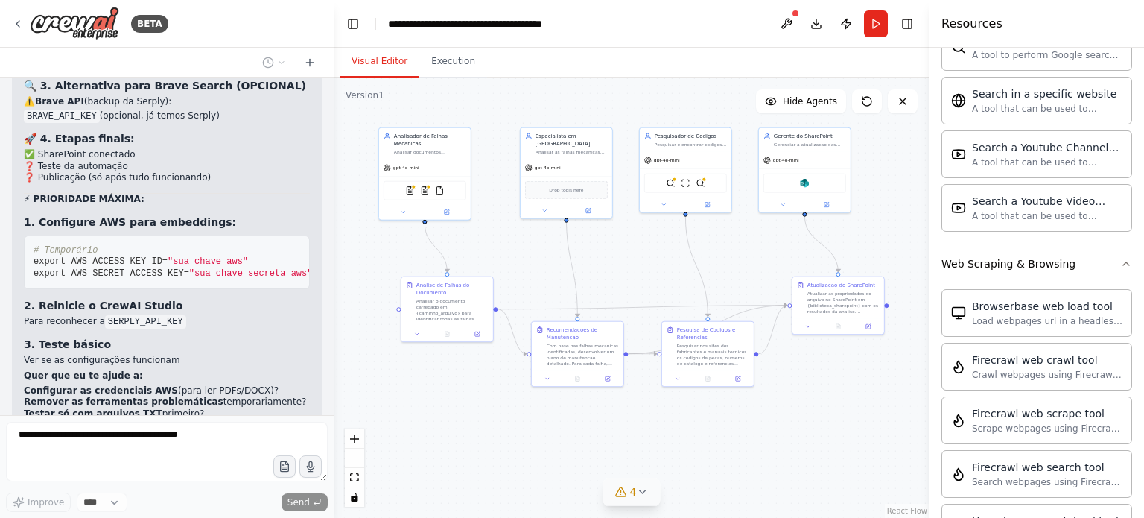
scroll to position [6769, 0]
